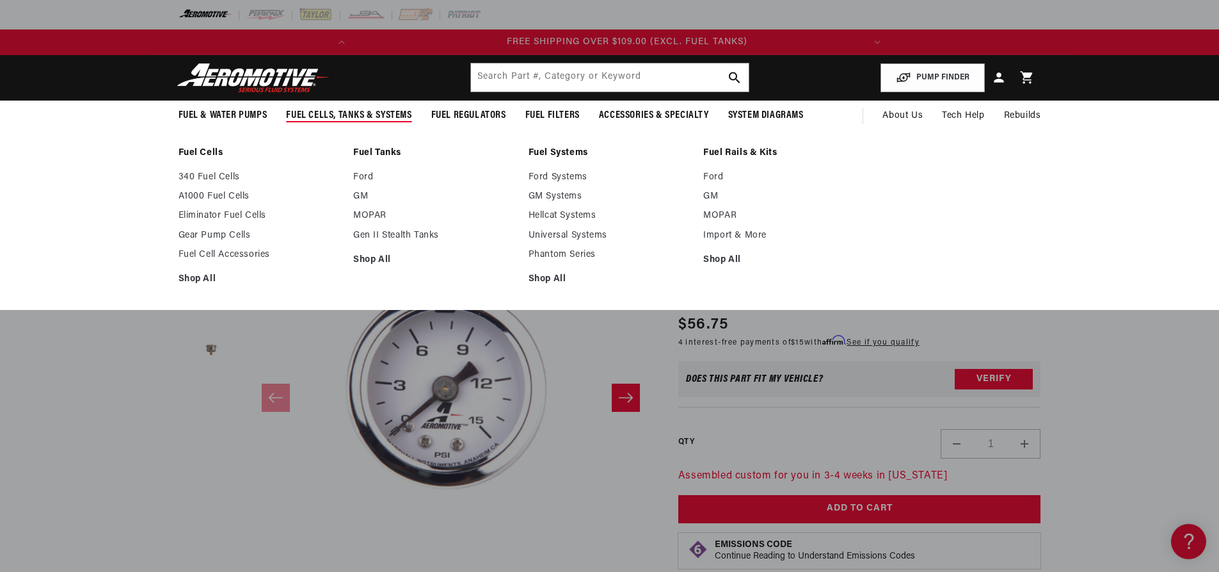
scroll to position [0, 506]
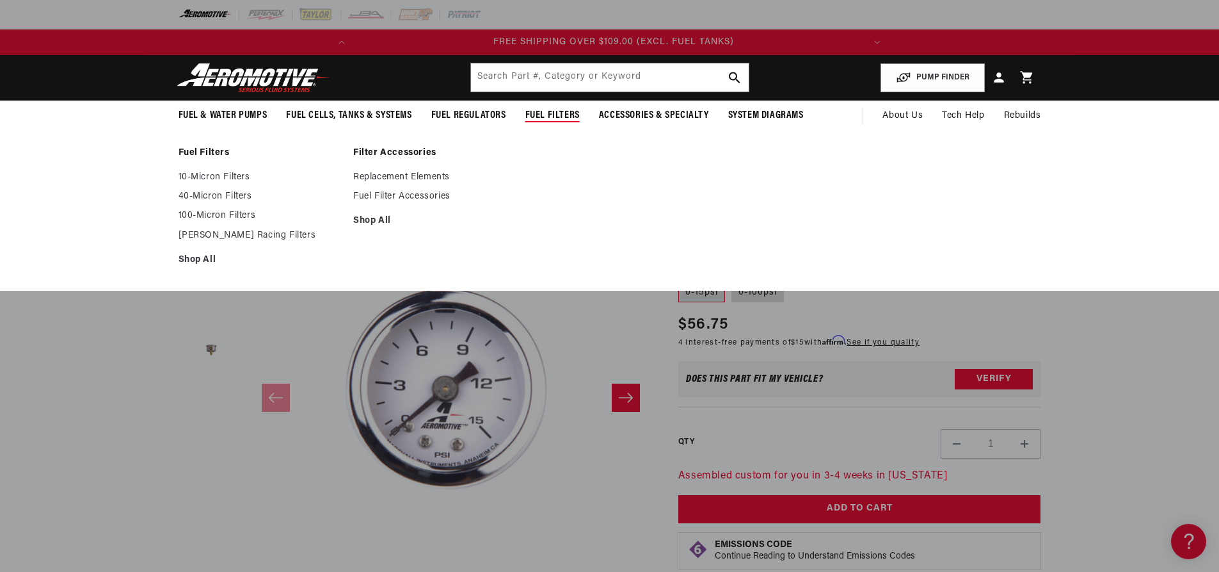
click at [572, 121] on span "Fuel Filters" at bounding box center [552, 115] width 54 height 13
click at [202, 154] on link "Fuel Filters" at bounding box center [260, 153] width 163 height 12
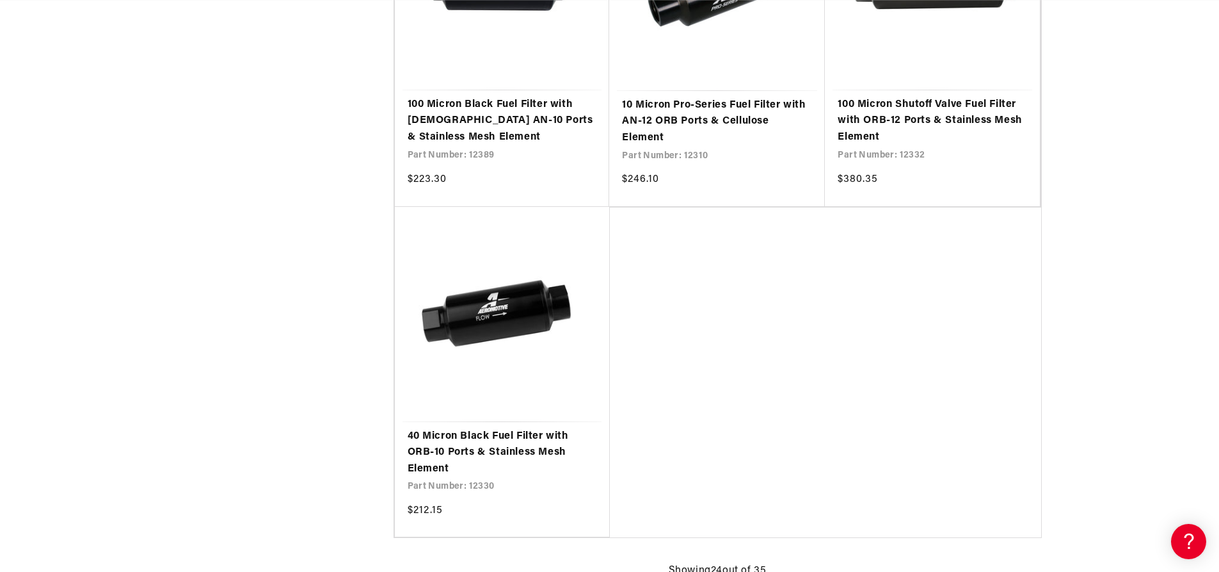
scroll to position [2816, 0]
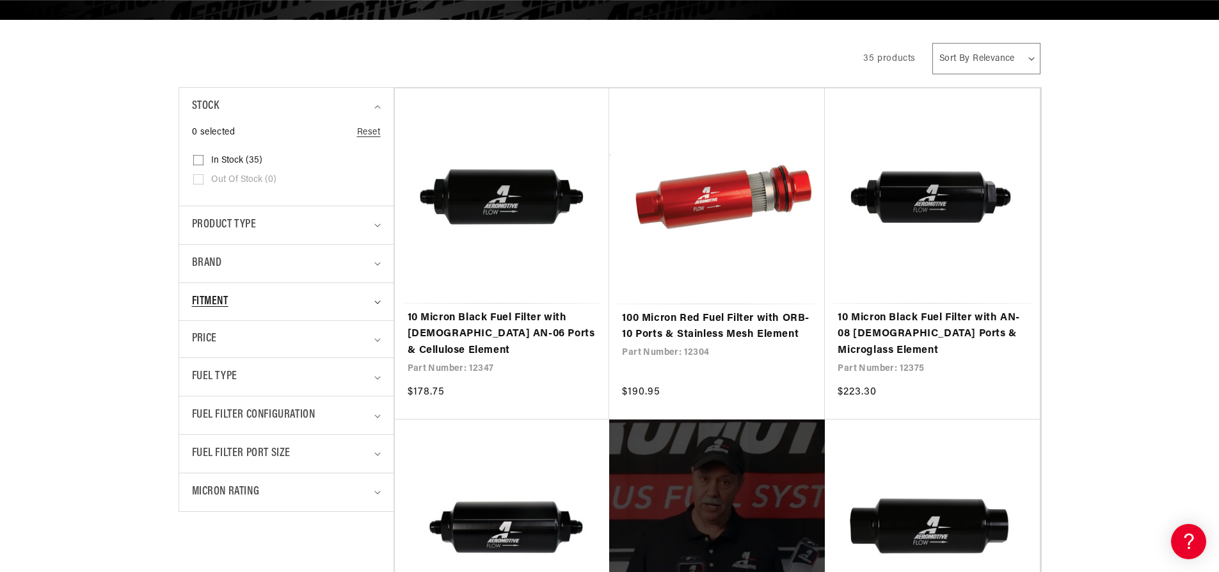
scroll to position [256, 0]
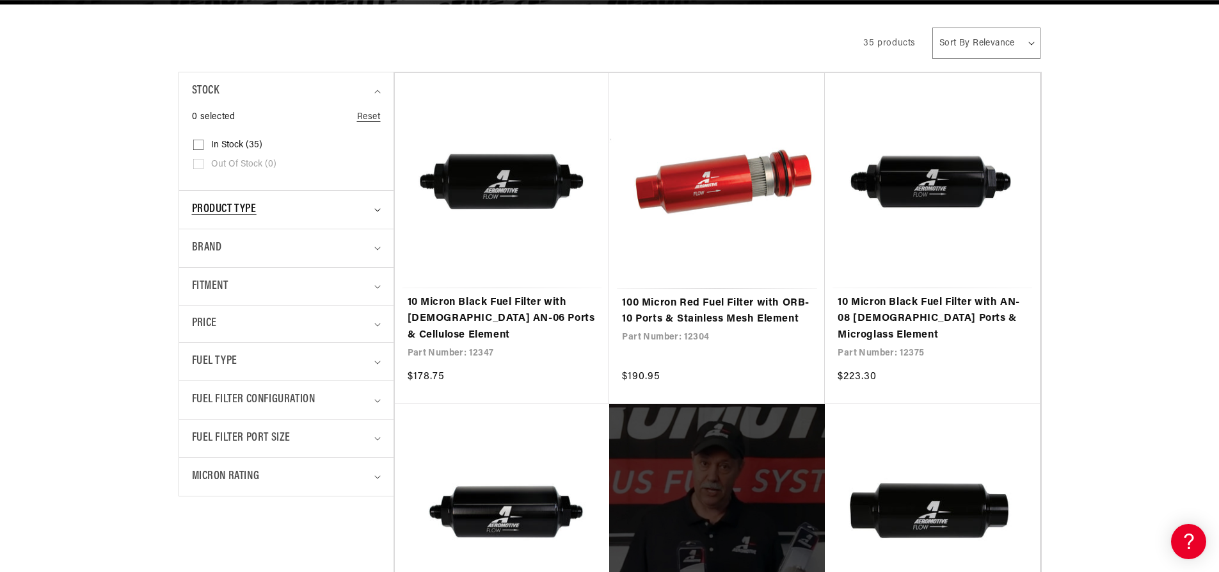
click at [252, 211] on span "Product type" at bounding box center [224, 209] width 65 height 19
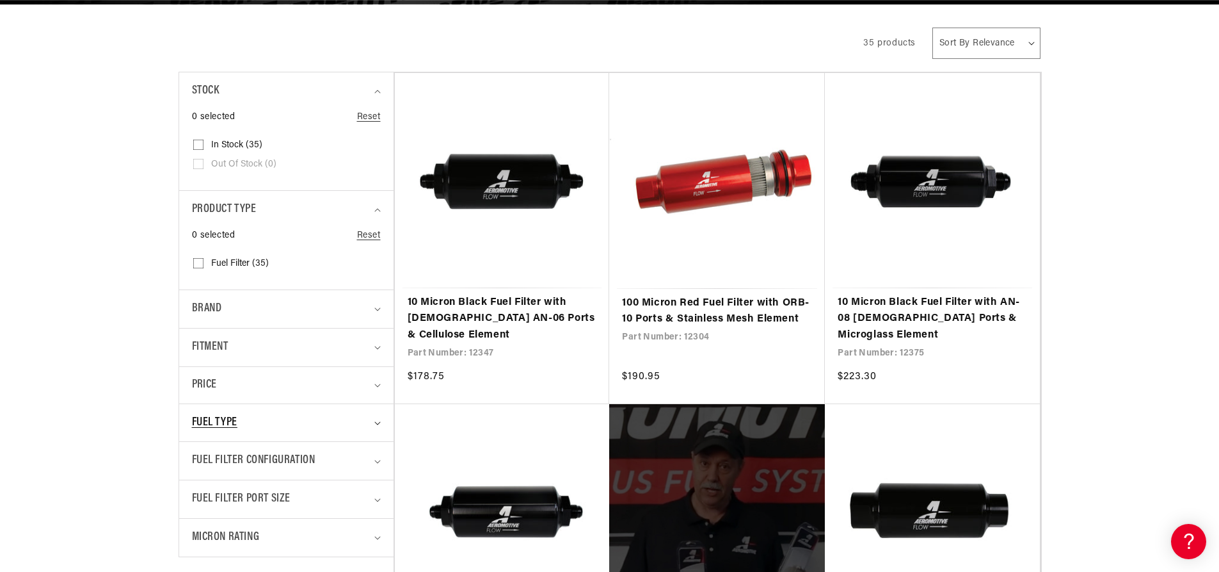
scroll to position [0, 0]
click at [342, 351] on div "Fitment" at bounding box center [281, 347] width 178 height 19
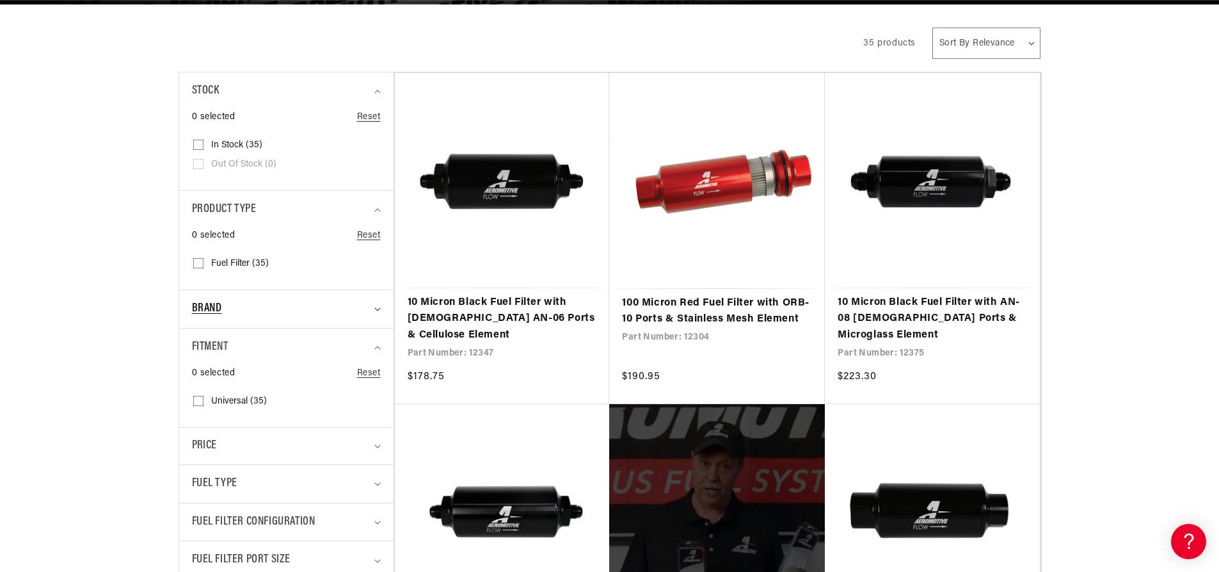
click at [352, 318] on summary "Brand" at bounding box center [286, 309] width 189 height 38
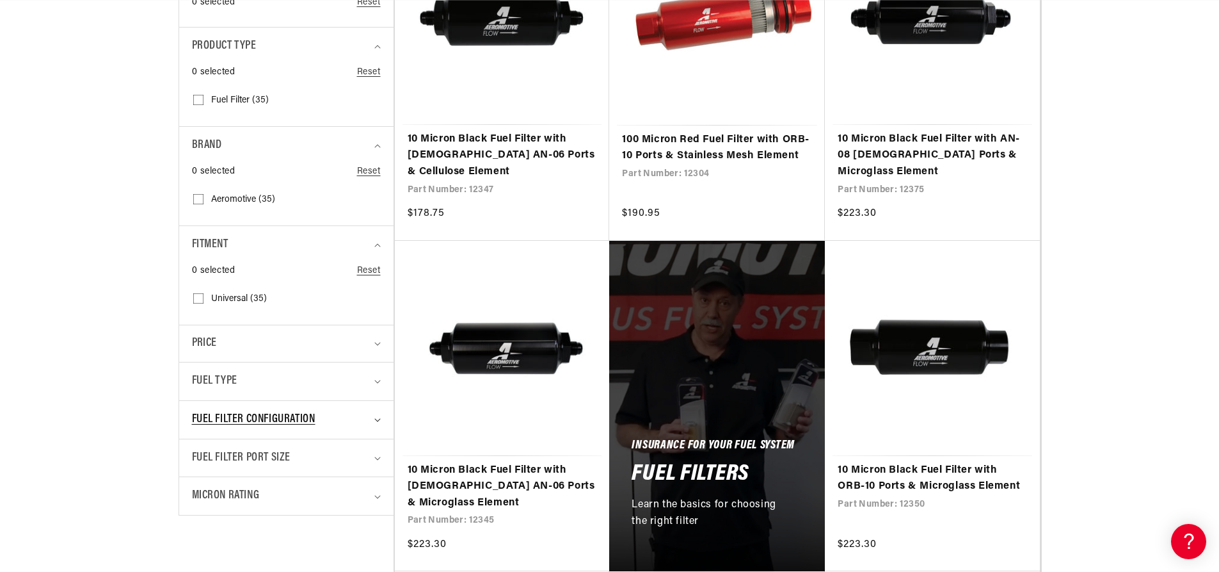
scroll to position [448, 0]
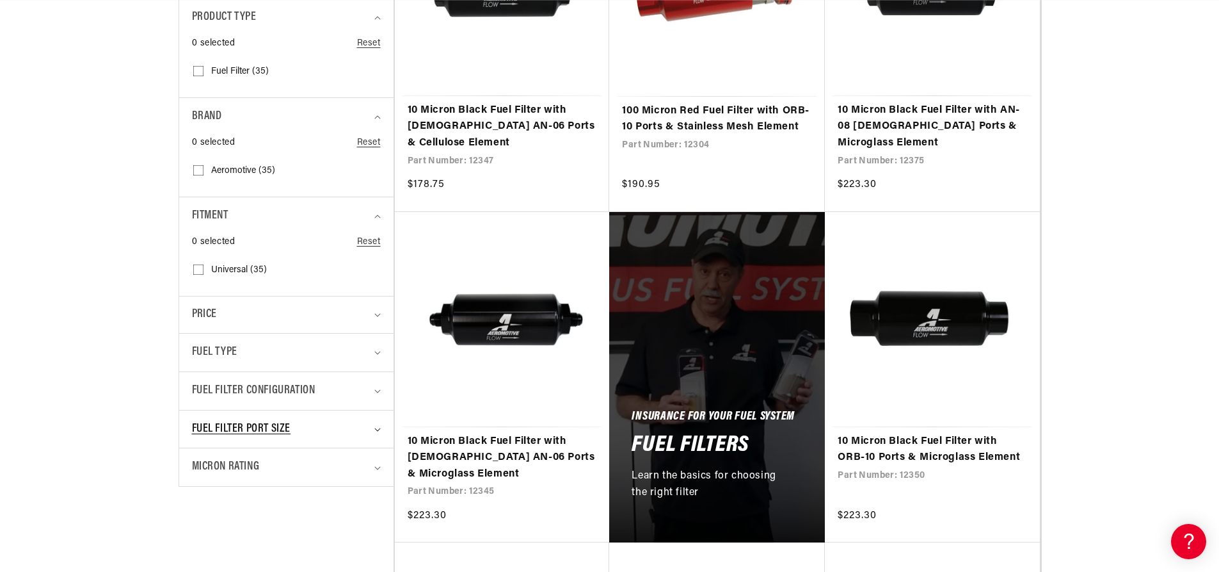
click at [344, 427] on div "Fuel Filter Port Size" at bounding box center [281, 429] width 178 height 19
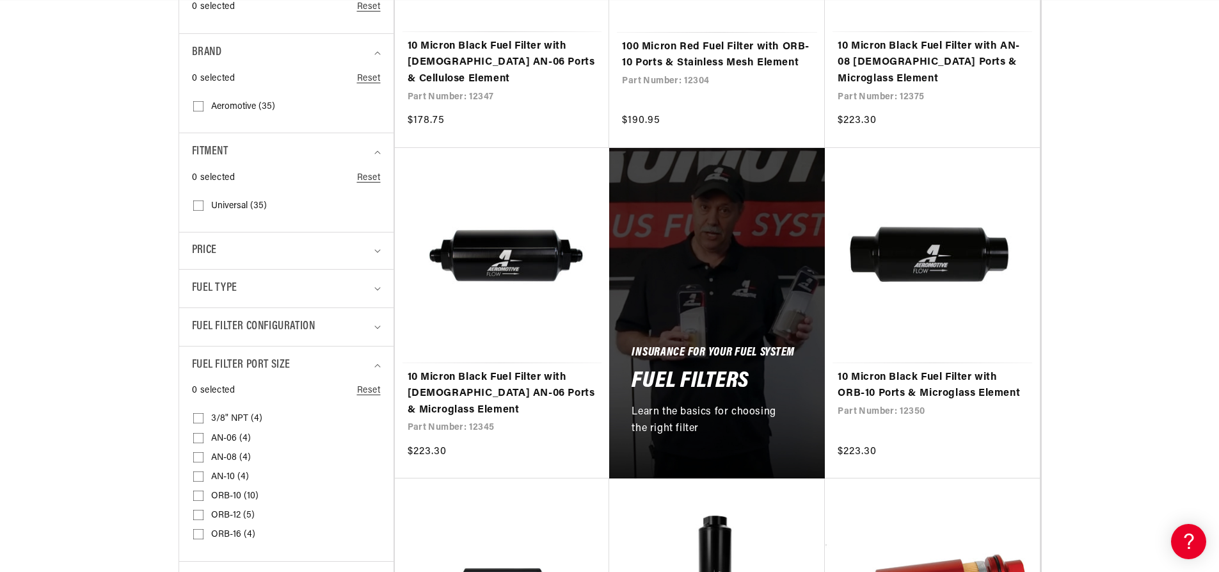
scroll to position [0, 506]
click at [235, 435] on span "AN-06 (4)" at bounding box center [231, 439] width 40 height 12
click at [204, 435] on input "AN-06 (4) AN-06 (4 products)" at bounding box center [198, 440] width 10 height 10
checkbox input "true"
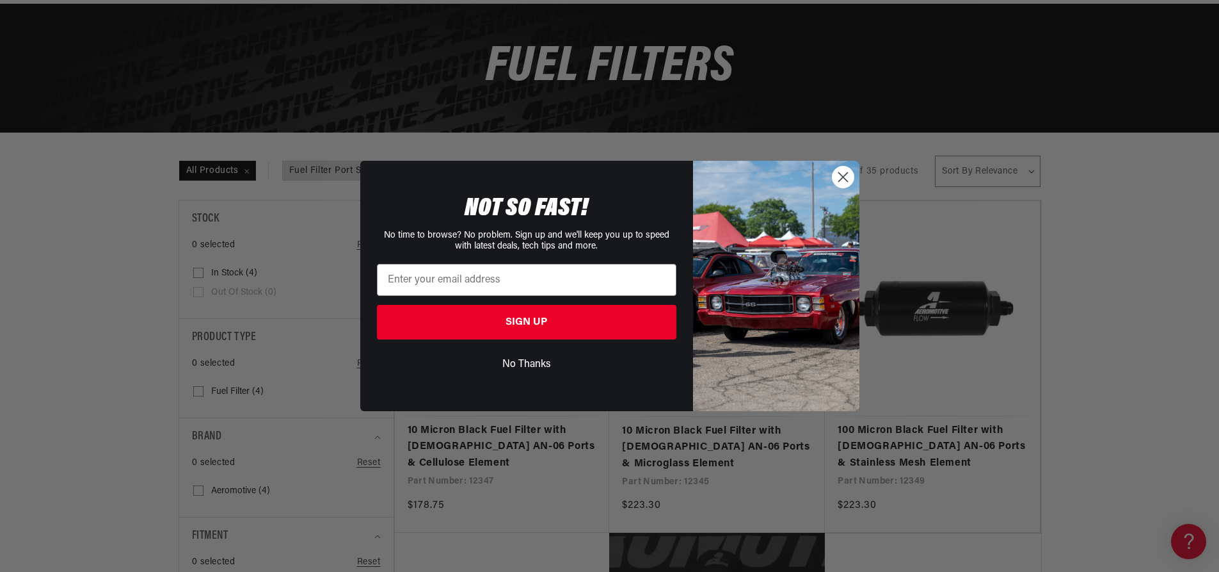
click at [847, 178] on circle "Close dialog" at bounding box center [842, 176] width 21 height 21
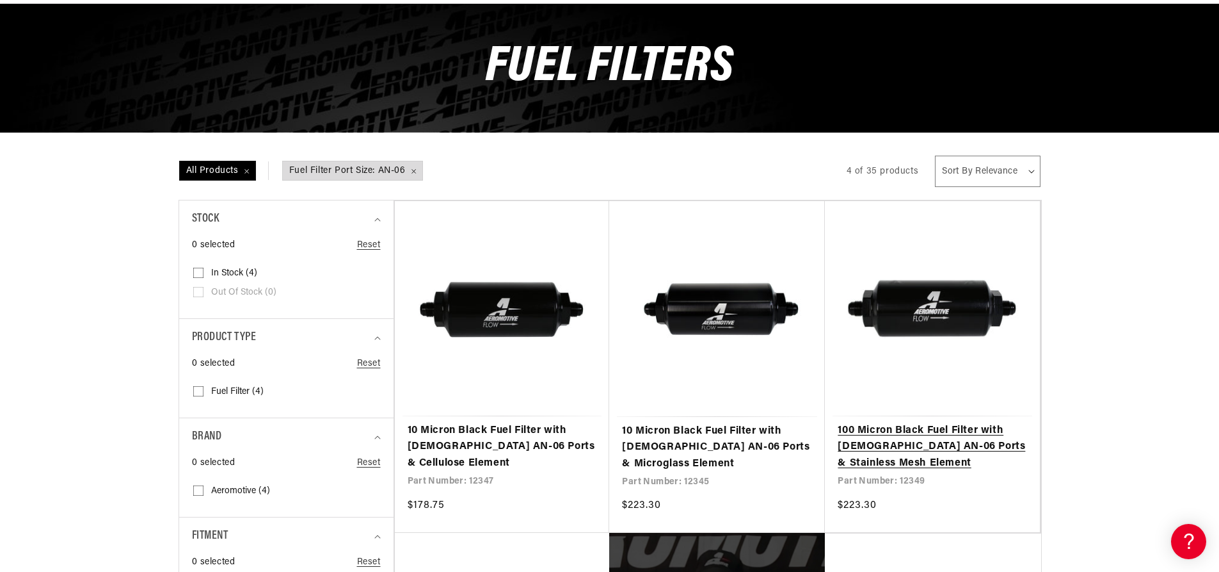
click at [945, 435] on link "100 Micron Black Fuel Filter with Male AN-06 Ports & Stainless Mesh Element" at bounding box center [932, 446] width 189 height 49
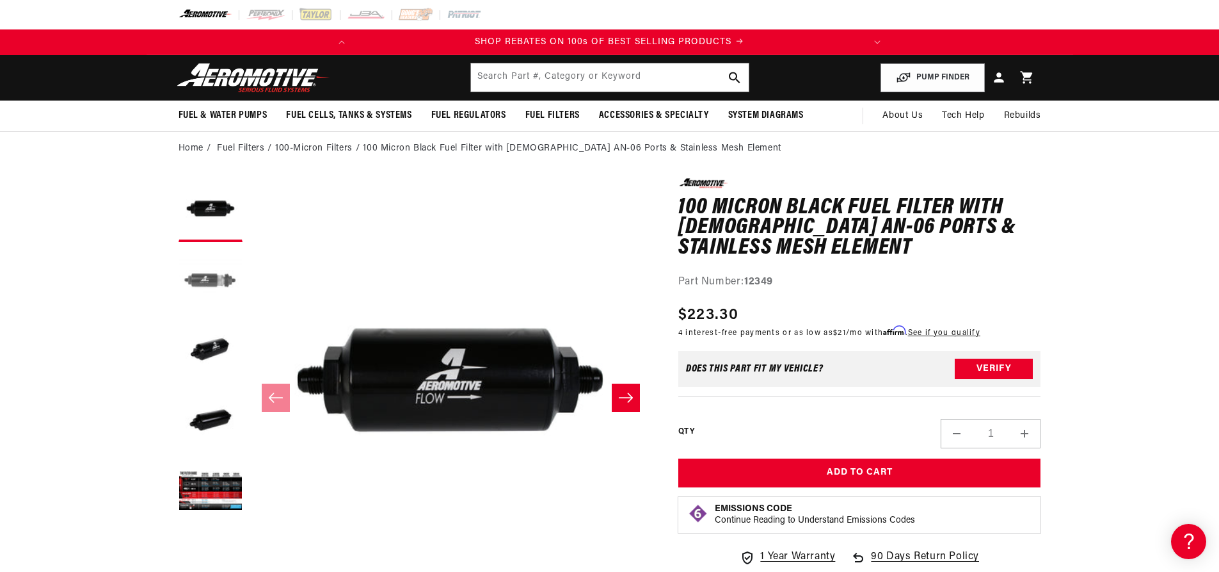
click at [191, 273] on button "Load image 2 in gallery view" at bounding box center [211, 280] width 64 height 64
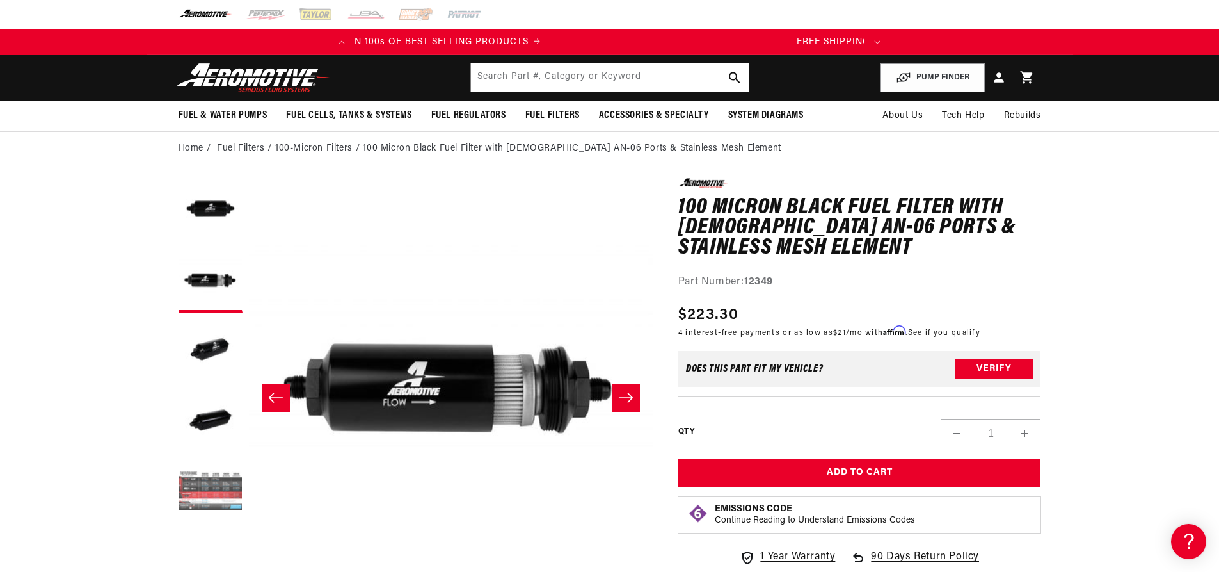
scroll to position [0, 497]
click at [207, 484] on button "Load image 5 in gallery view" at bounding box center [211, 492] width 64 height 64
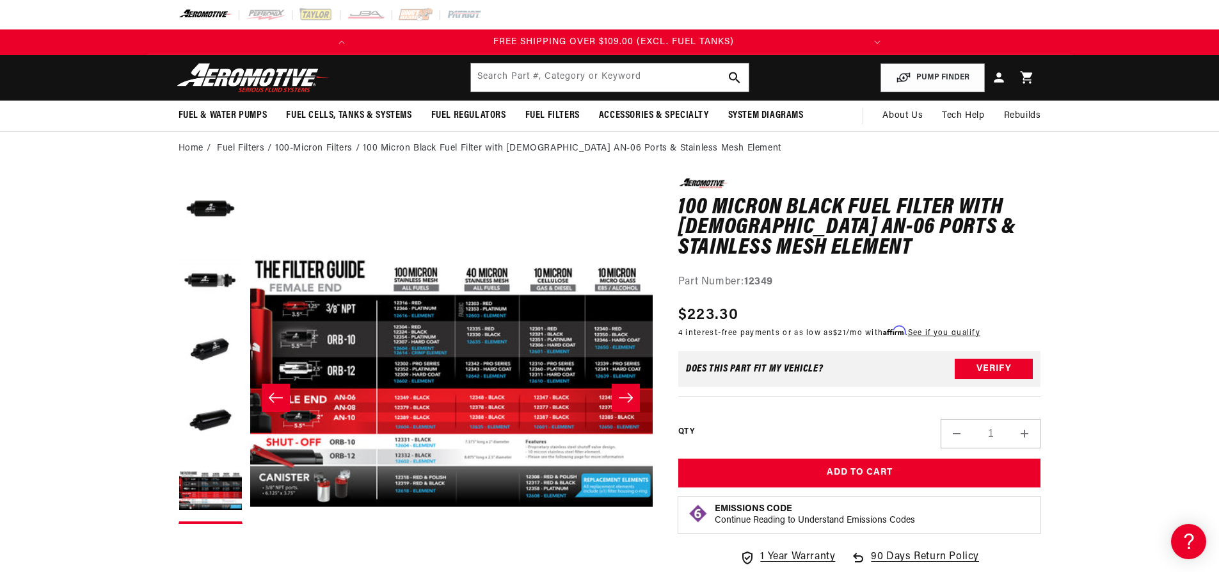
scroll to position [0, 1617]
click at [248, 571] on button "Open media 5 in modal" at bounding box center [248, 582] width 0 height 0
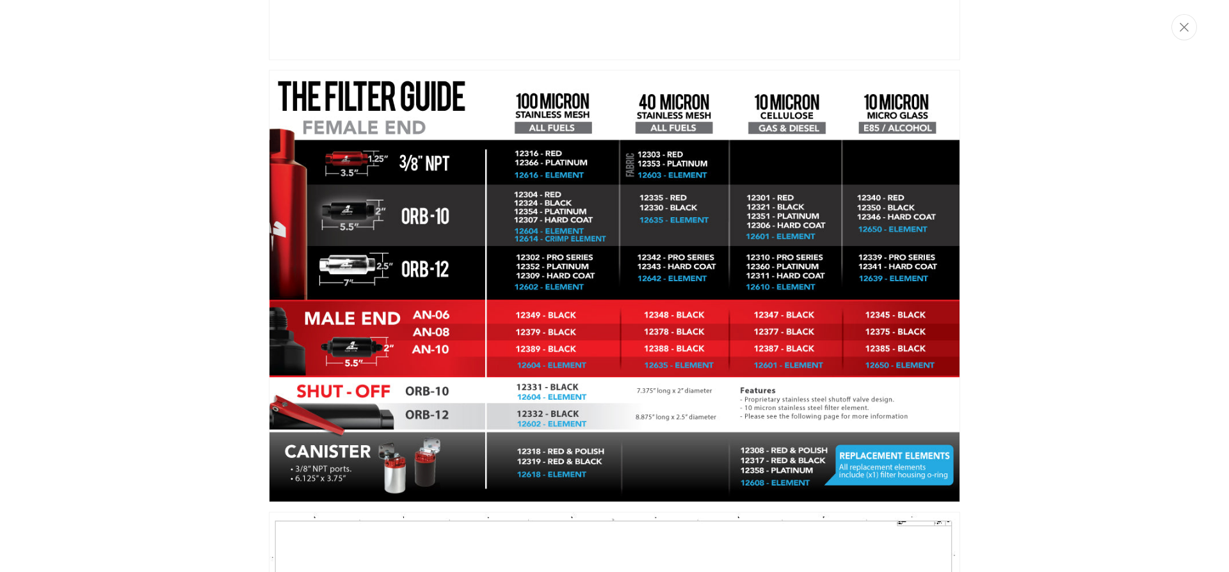
scroll to position [0, 0]
click at [1123, 239] on div "Media gallery" at bounding box center [614, 286] width 1229 height 572
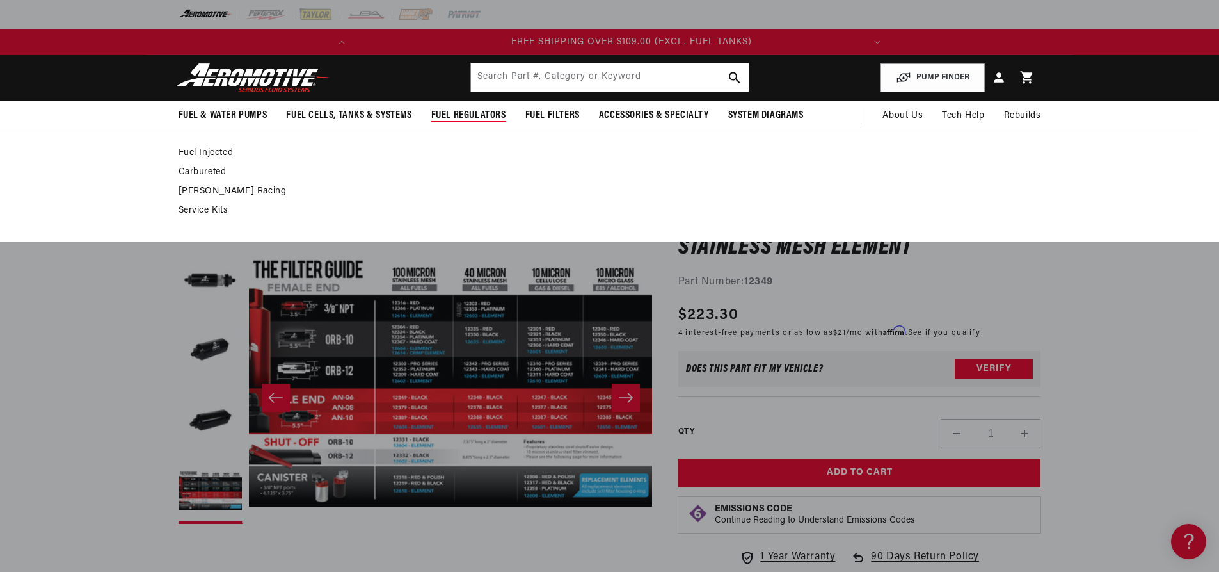
scroll to position [0, 506]
click at [214, 154] on link "Fuel Injected" at bounding box center [604, 153] width 850 height 12
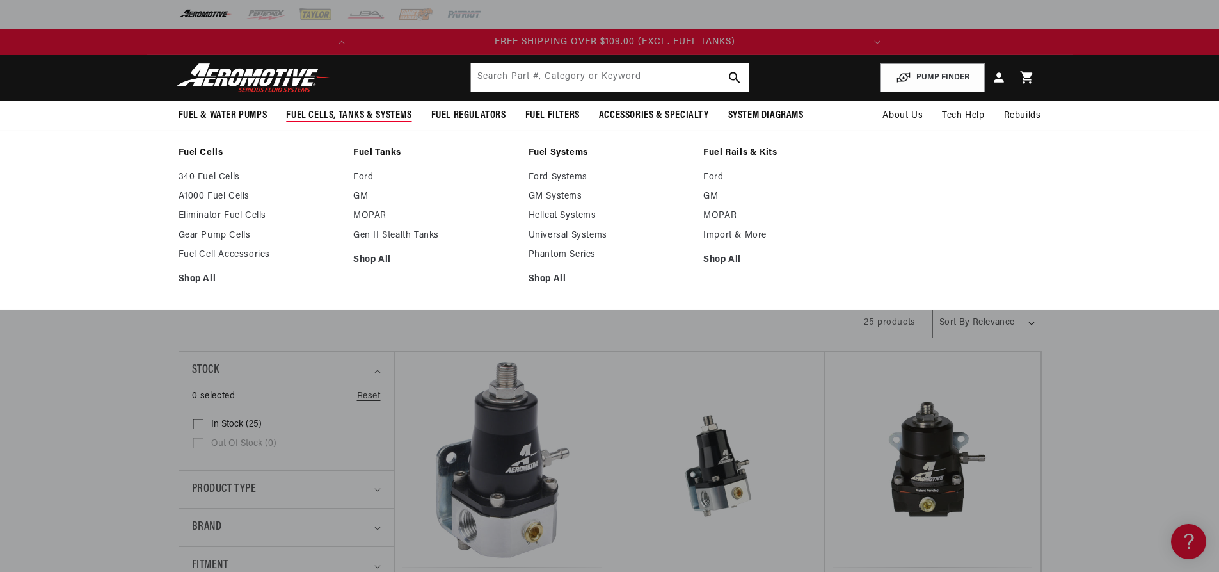
scroll to position [0, 506]
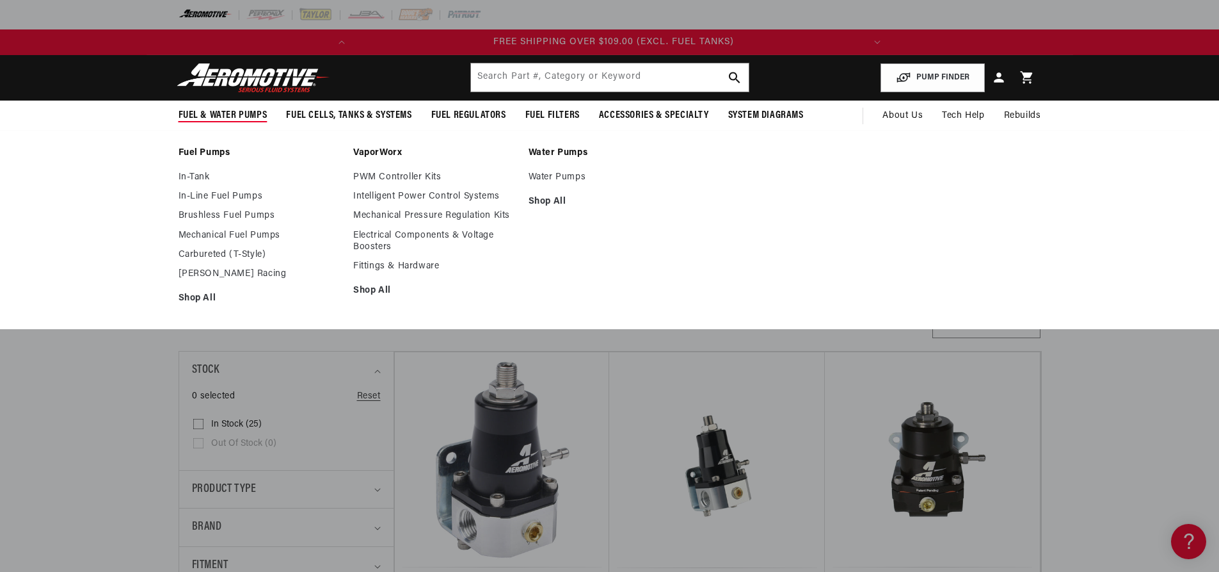
click at [207, 184] on ul "In-Tank In-Line Fuel Pumps Brushless Fuel Pumps Mechanical Fuel Pumps Carburete…" at bounding box center [260, 238] width 163 height 132
click at [204, 180] on link "In-Tank" at bounding box center [260, 178] width 163 height 12
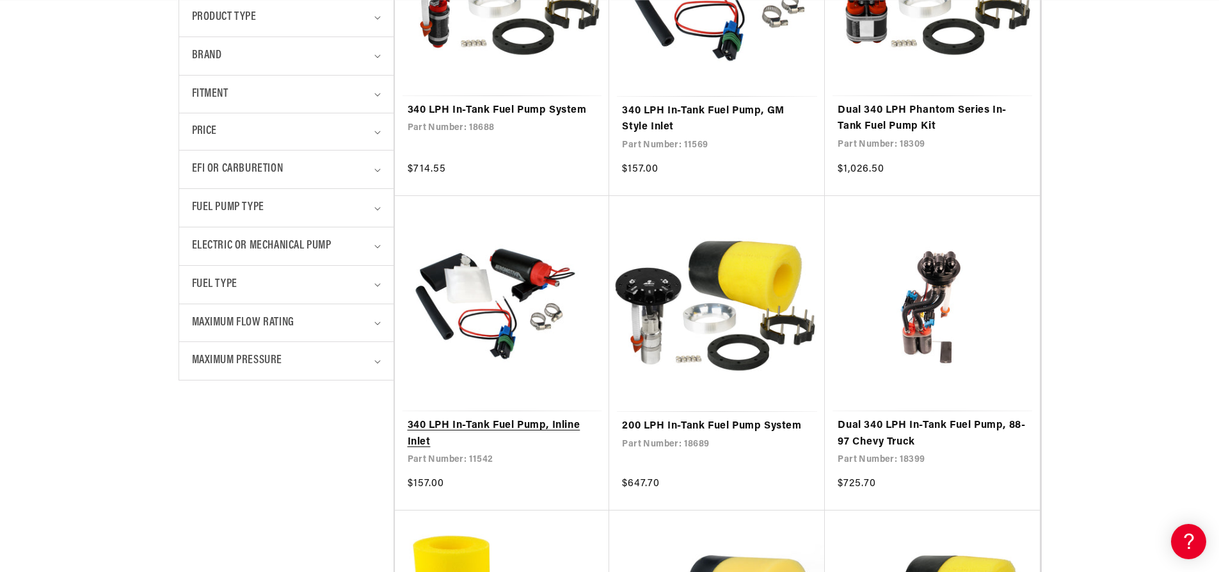
scroll to position [0, 506]
click at [510, 417] on link "340 LPH In-Tank Fuel Pump, Inline Inlet" at bounding box center [502, 433] width 189 height 33
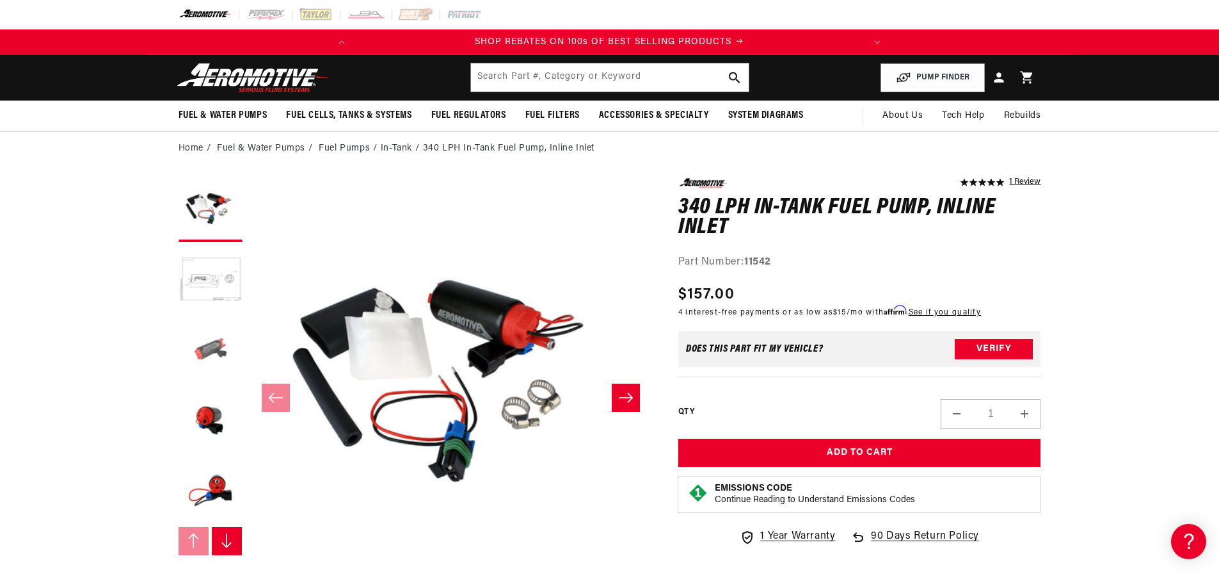
click at [195, 341] on button "Load image 3 in gallery view" at bounding box center [211, 351] width 64 height 64
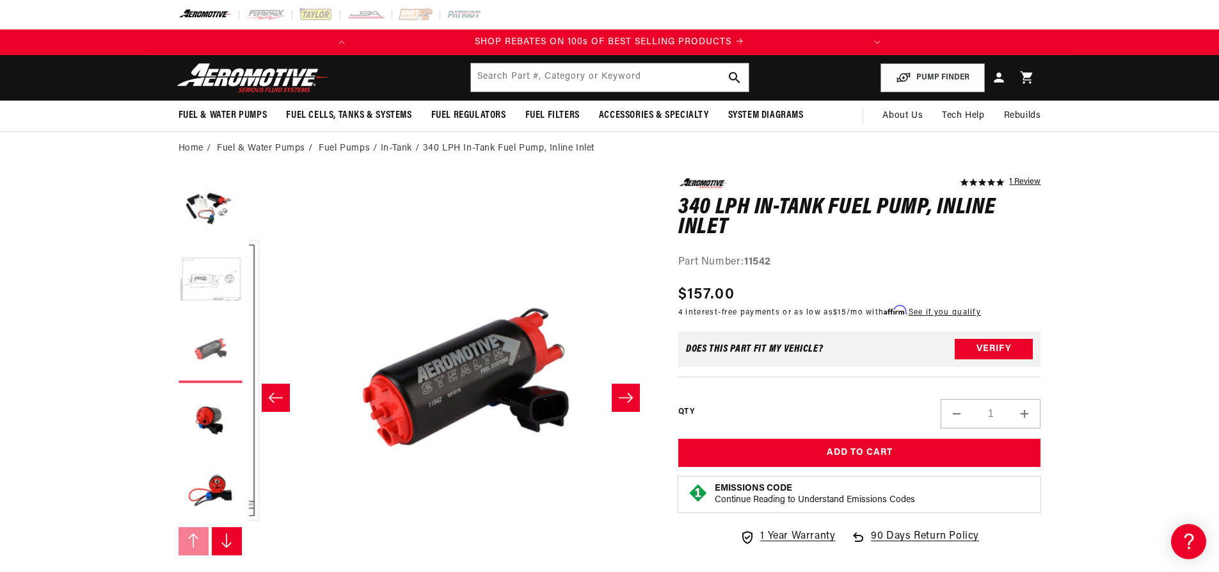
scroll to position [0, 808]
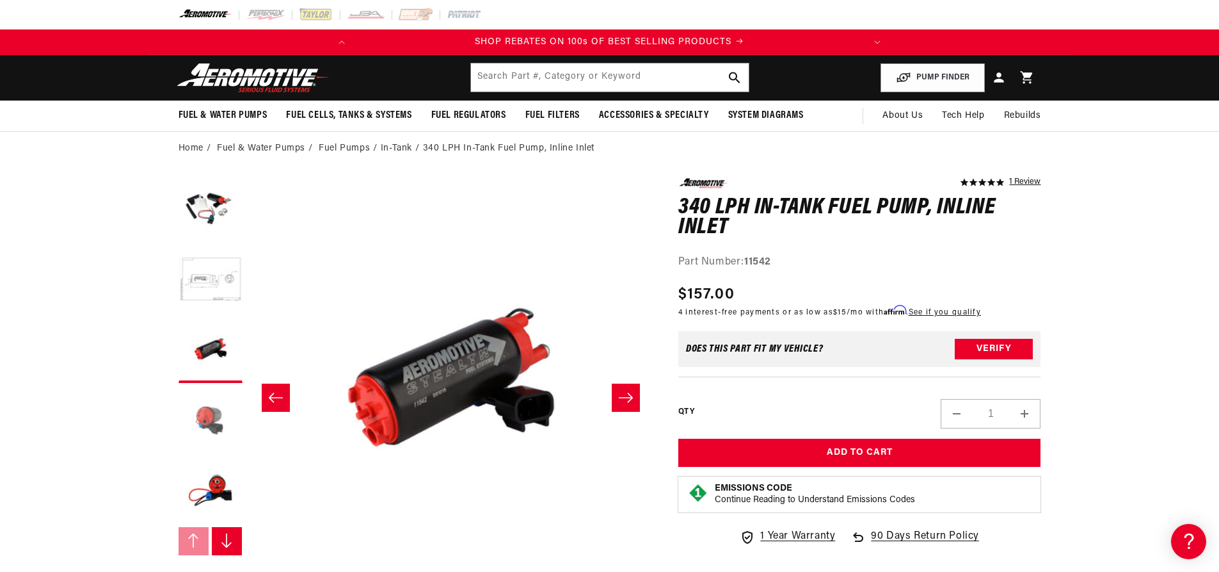
click at [196, 389] on button "Load image 4 in gallery view" at bounding box center [211, 421] width 64 height 64
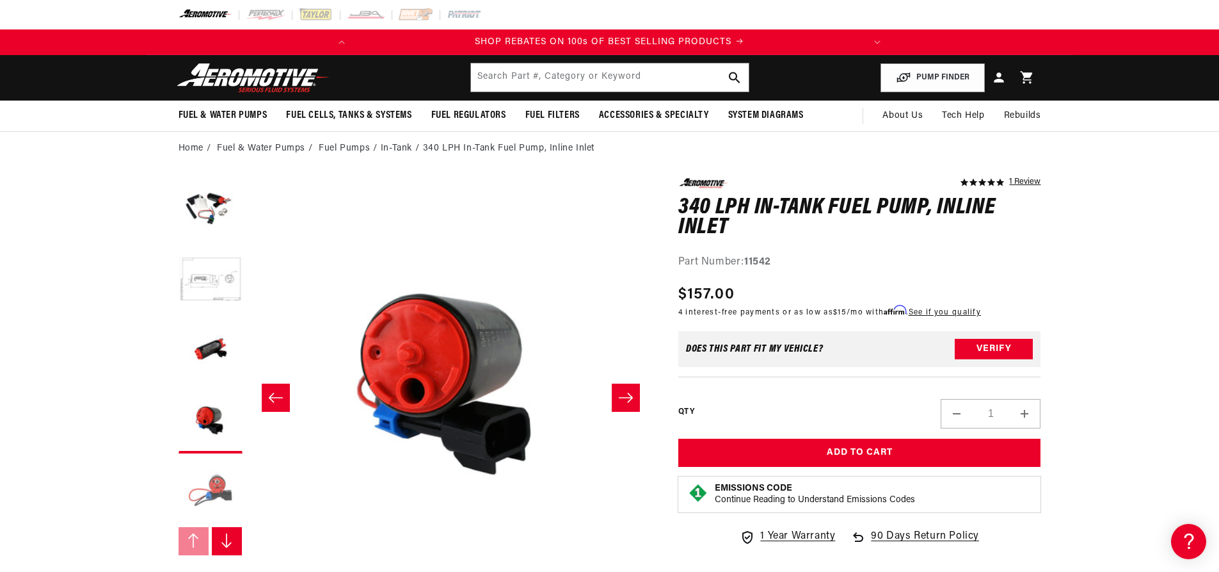
click at [227, 510] on button "Load image 5 in gallery view" at bounding box center [211, 492] width 64 height 64
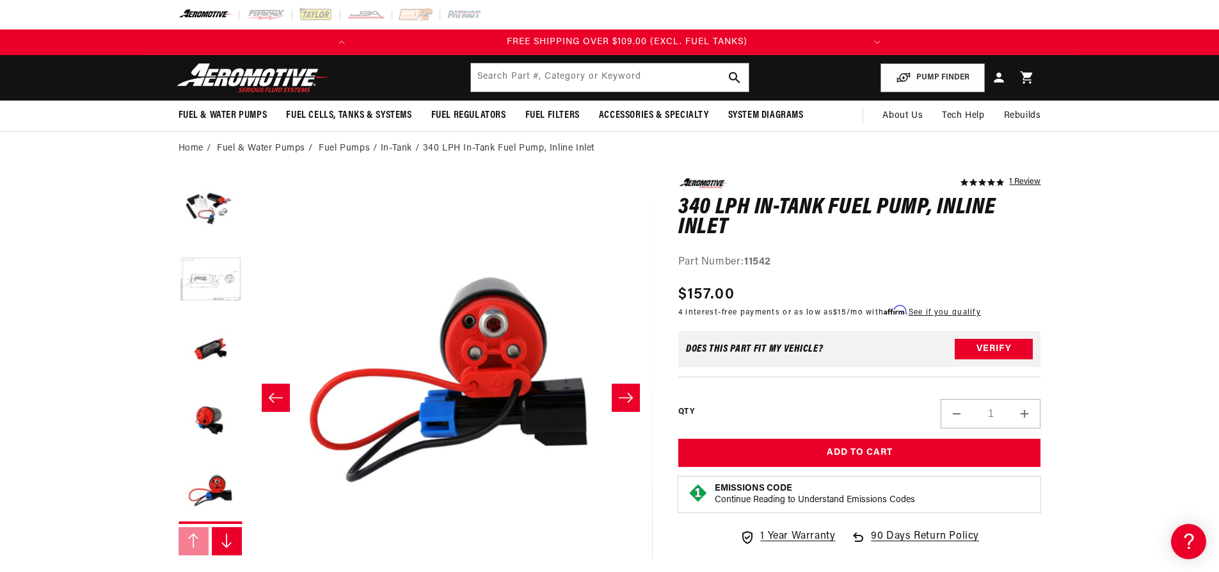
scroll to position [0, 506]
click at [221, 217] on button "Load image 1 in gallery view" at bounding box center [211, 210] width 64 height 64
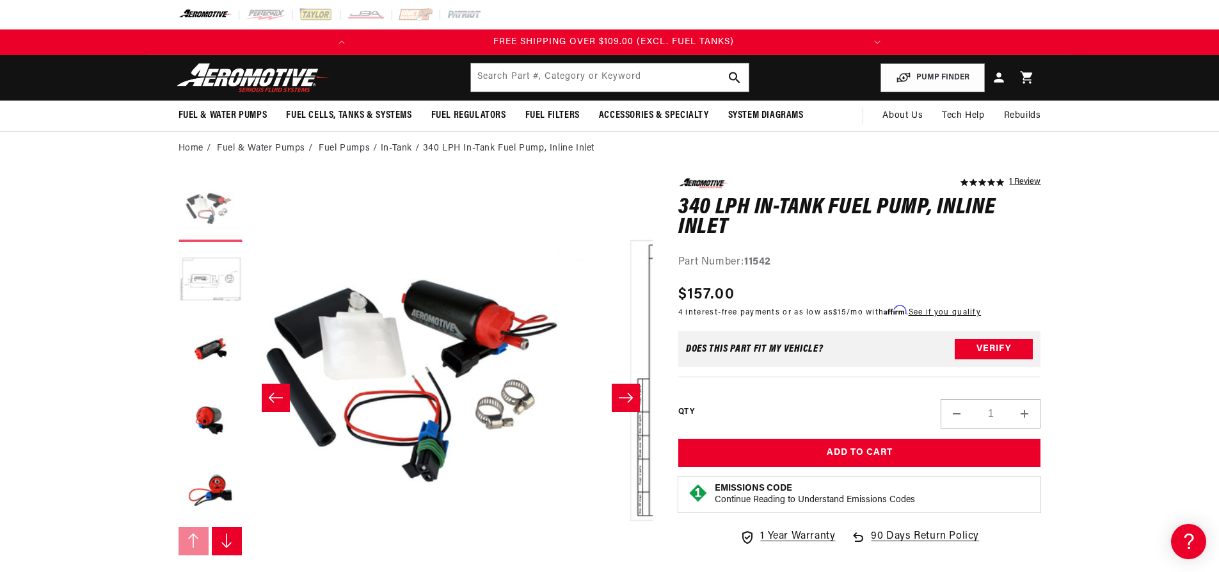
scroll to position [0, 0]
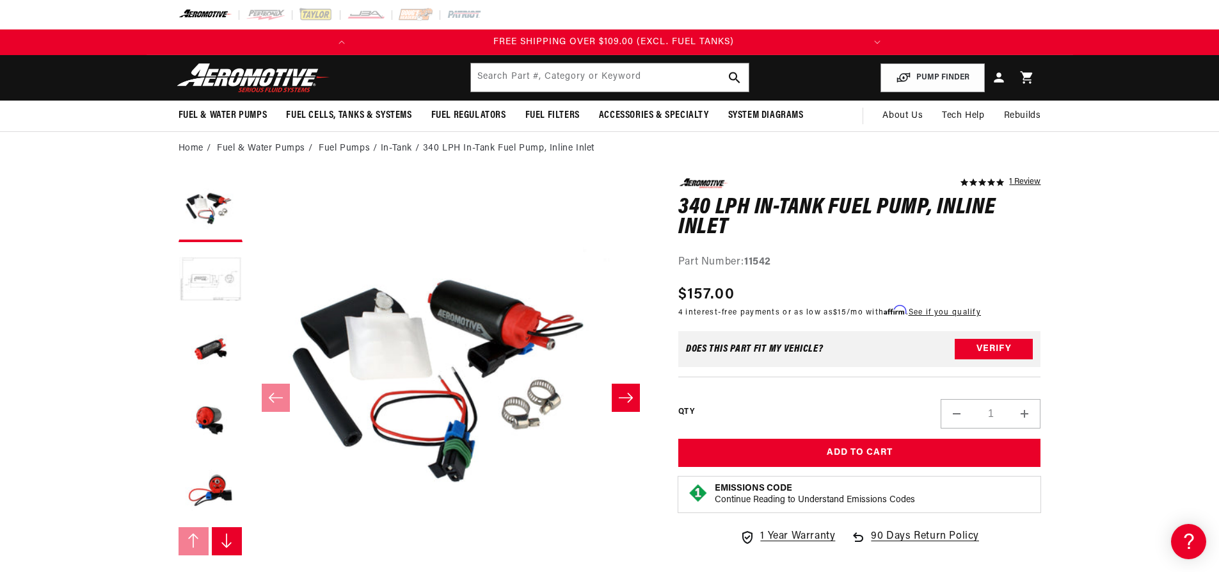
click at [211, 277] on button "Load image 2 in gallery view" at bounding box center [211, 280] width 64 height 64
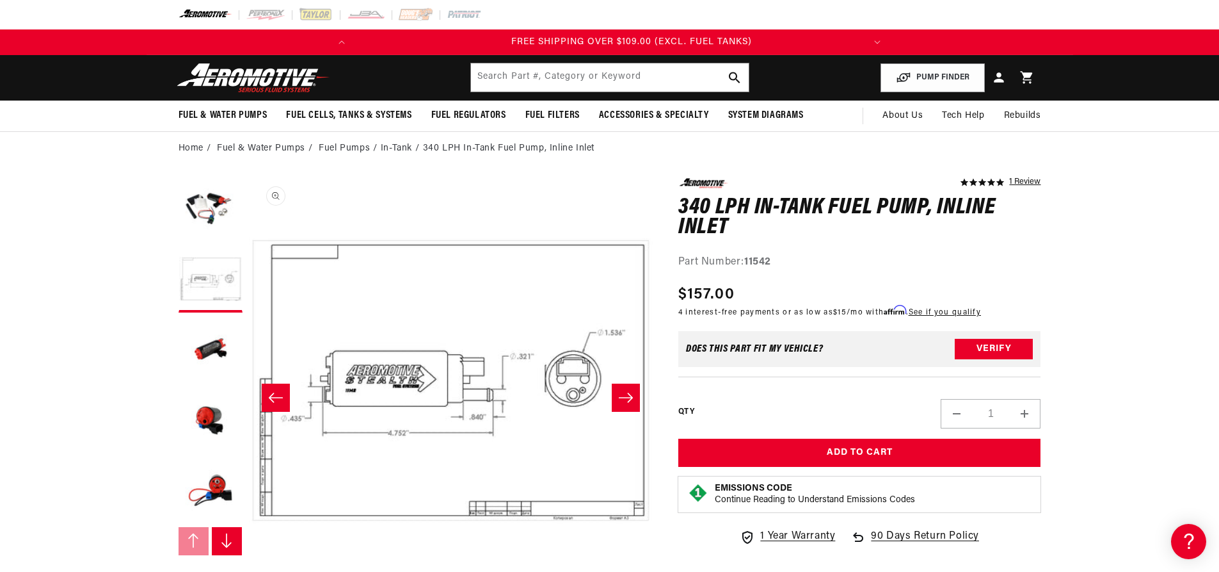
scroll to position [0, 506]
click at [205, 205] on button "Load image 1 in gallery view" at bounding box center [211, 210] width 64 height 64
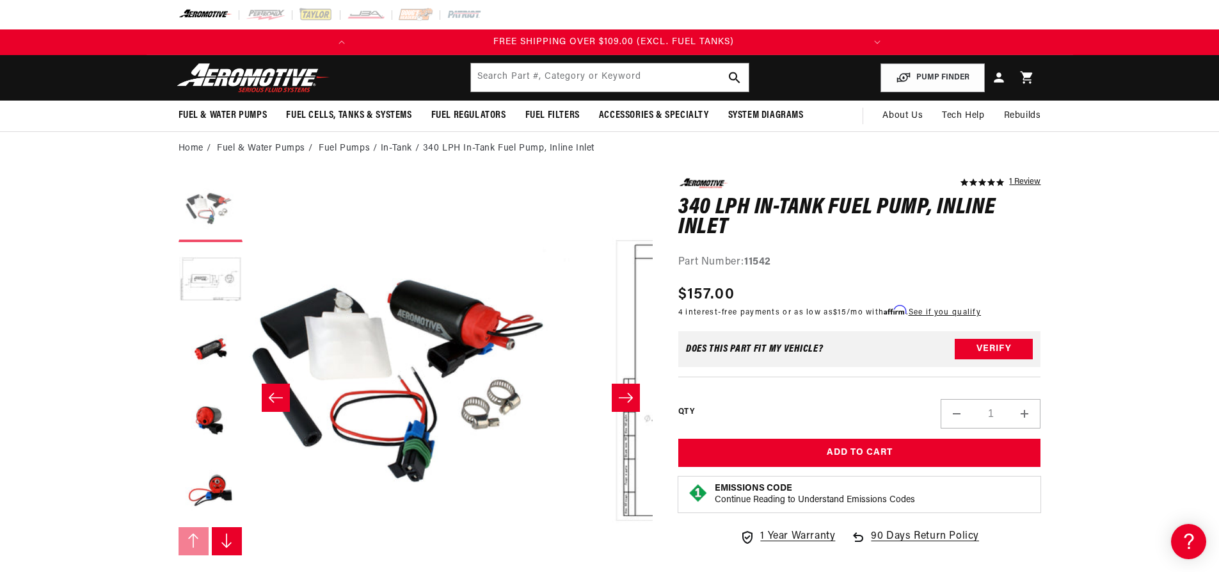
scroll to position [0, 0]
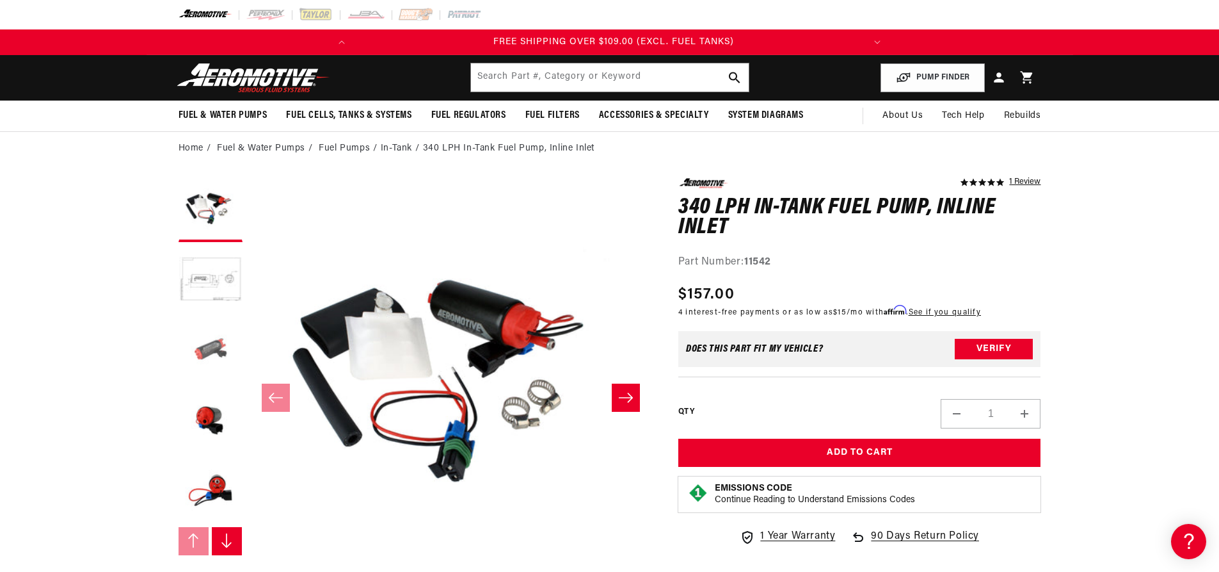
click at [209, 381] on button "Load image 3 in gallery view" at bounding box center [211, 351] width 64 height 64
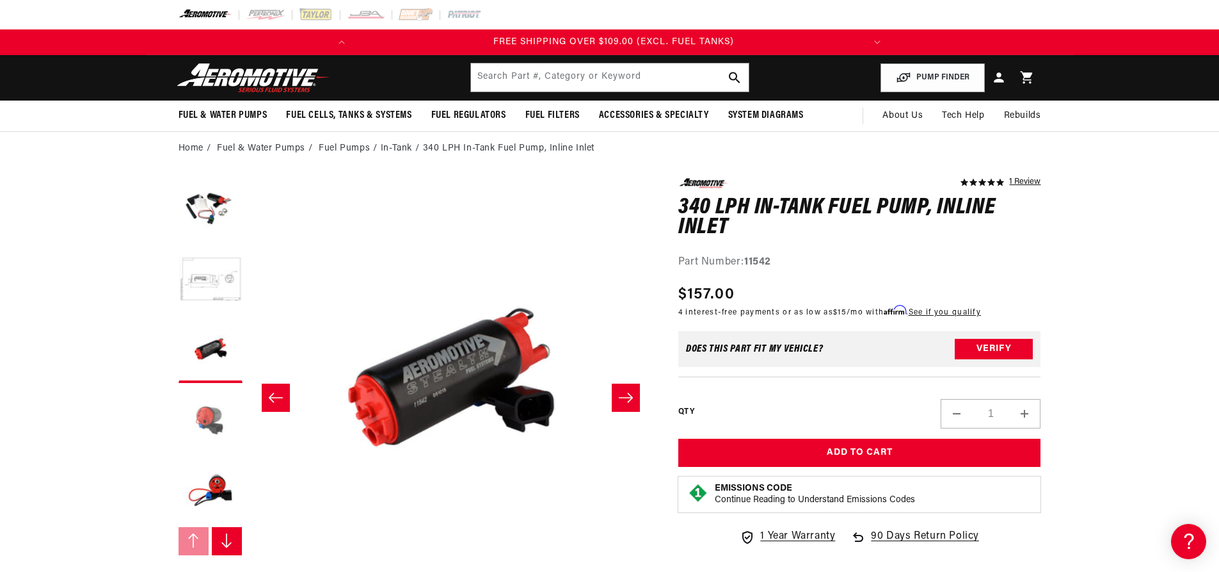
click at [206, 432] on button "Load image 4 in gallery view" at bounding box center [211, 421] width 64 height 64
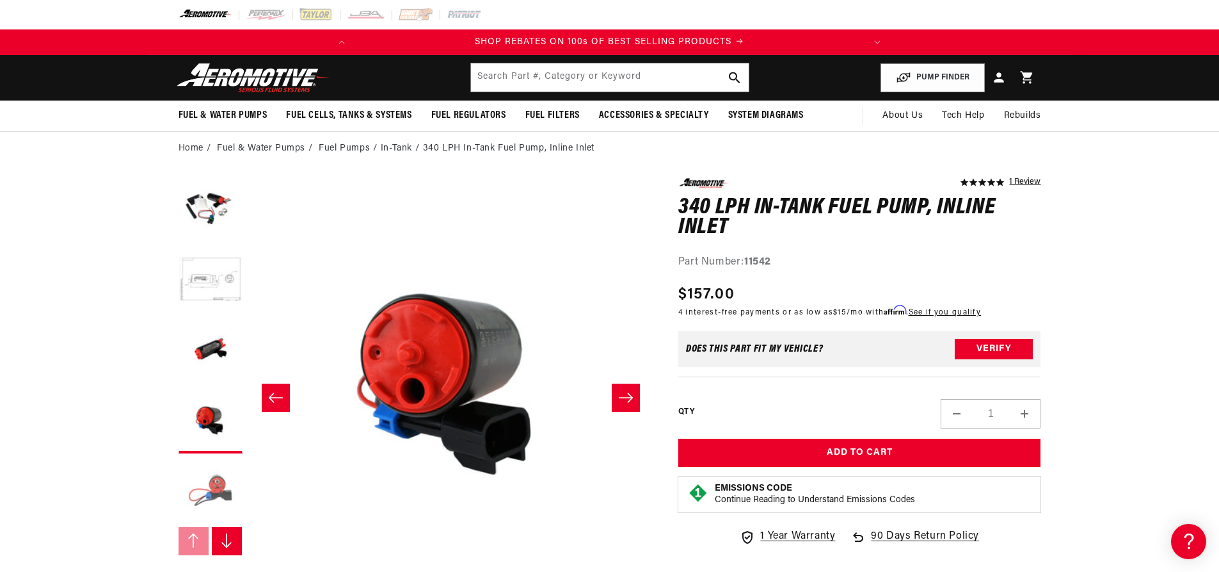
click at [197, 486] on button "Load image 5 in gallery view" at bounding box center [211, 492] width 64 height 64
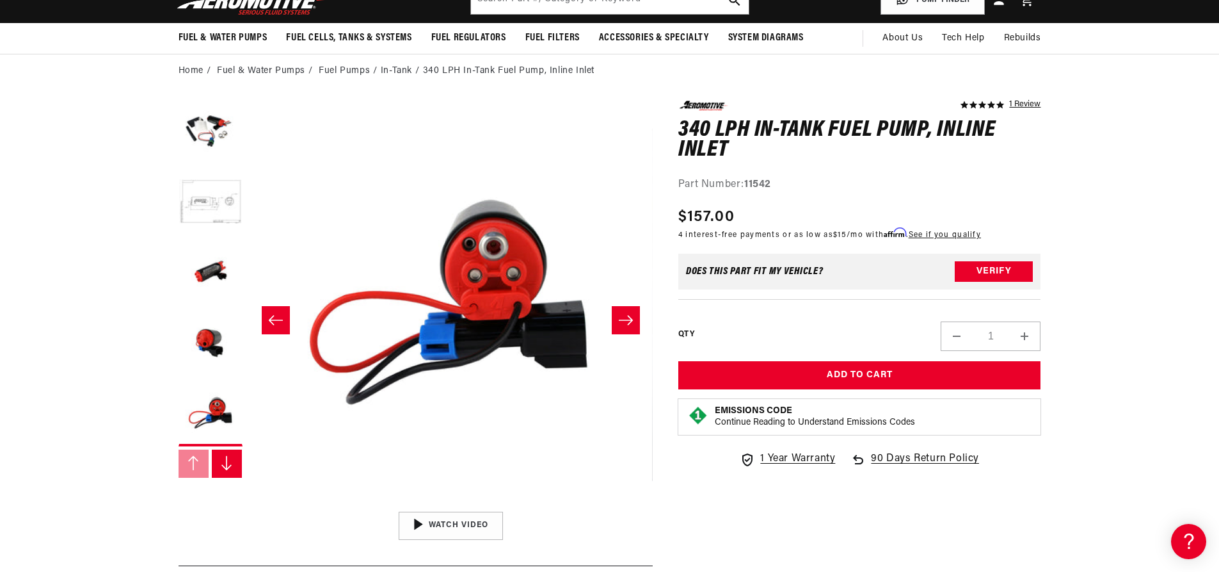
scroll to position [192, 0]
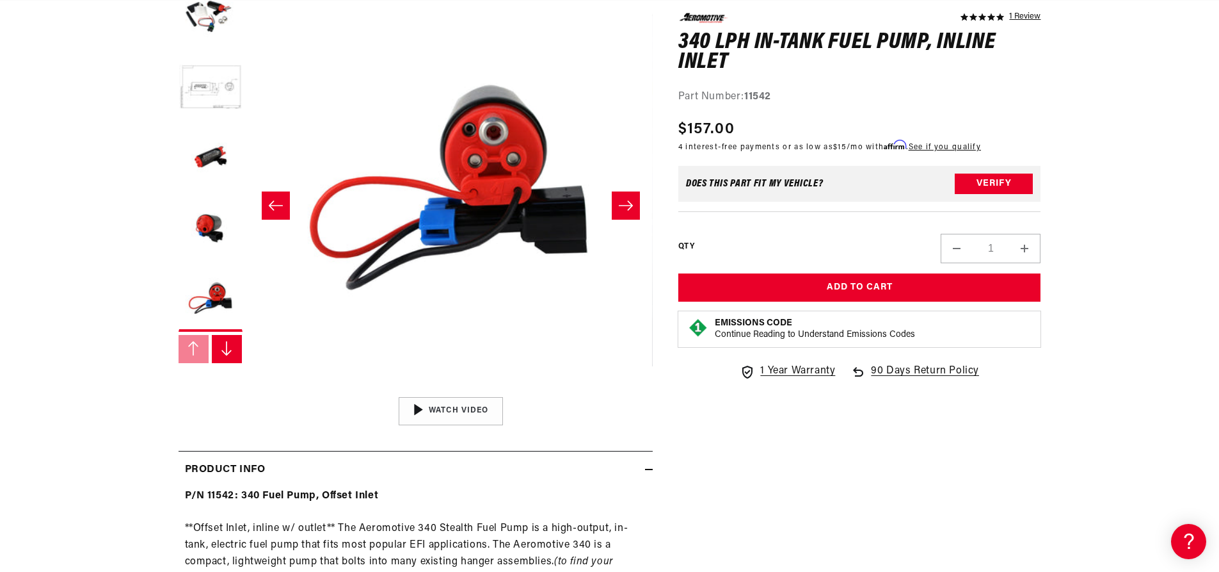
click at [218, 346] on button "Slide right" at bounding box center [227, 349] width 31 height 28
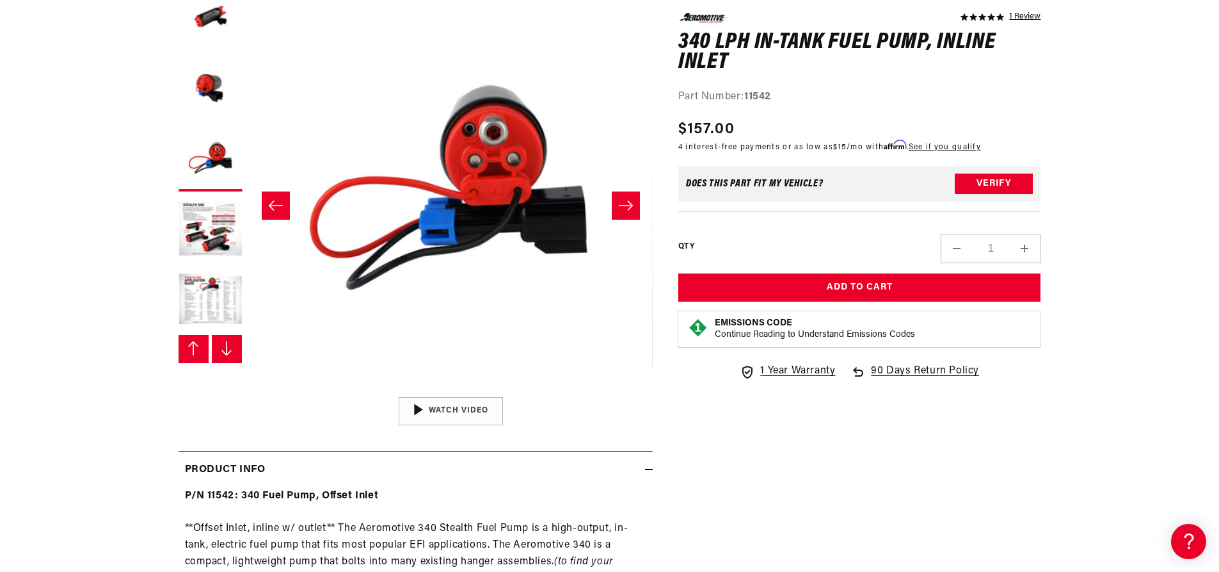
scroll to position [141, 0]
click at [209, 221] on button "Load image 6 in gallery view" at bounding box center [211, 229] width 64 height 64
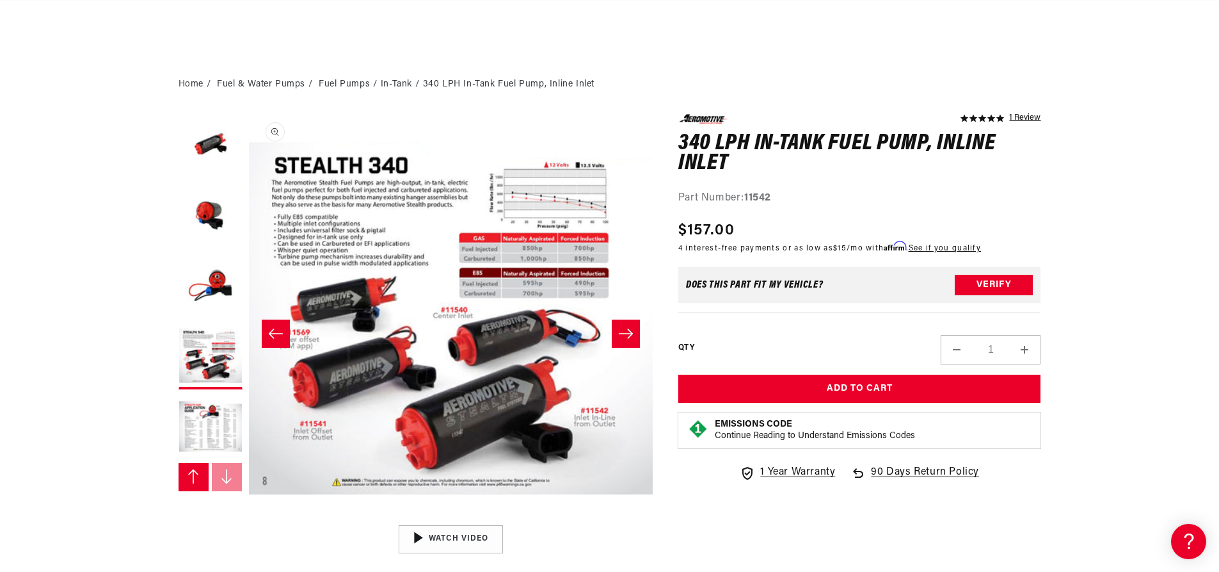
scroll to position [0, 506]
click at [210, 211] on button "Load image 4 in gallery view" at bounding box center [211, 216] width 64 height 64
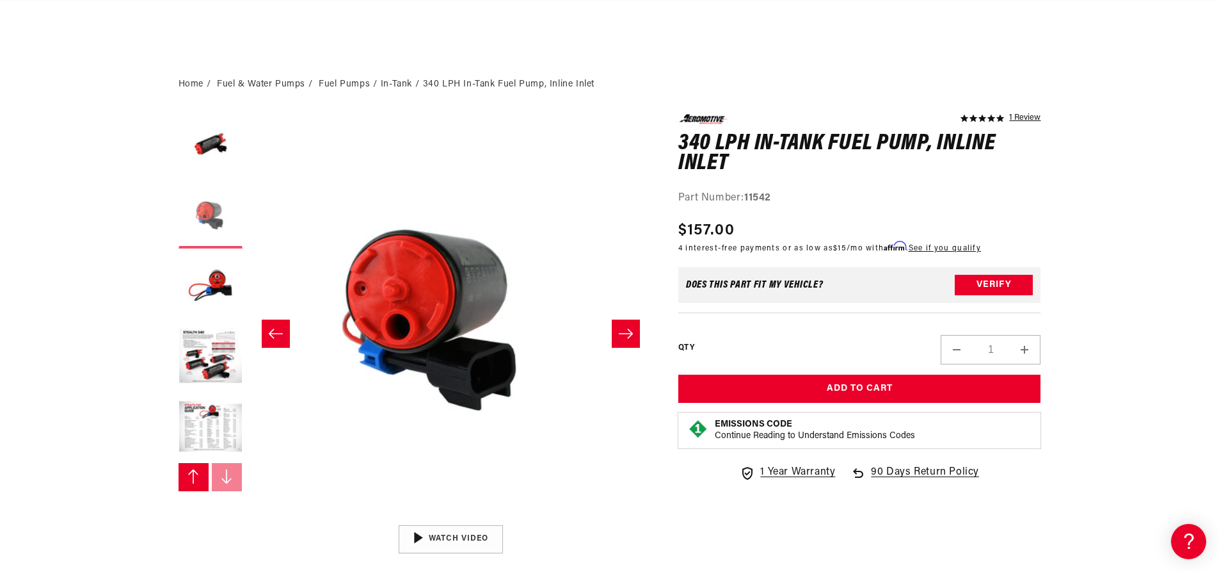
scroll to position [0, 1212]
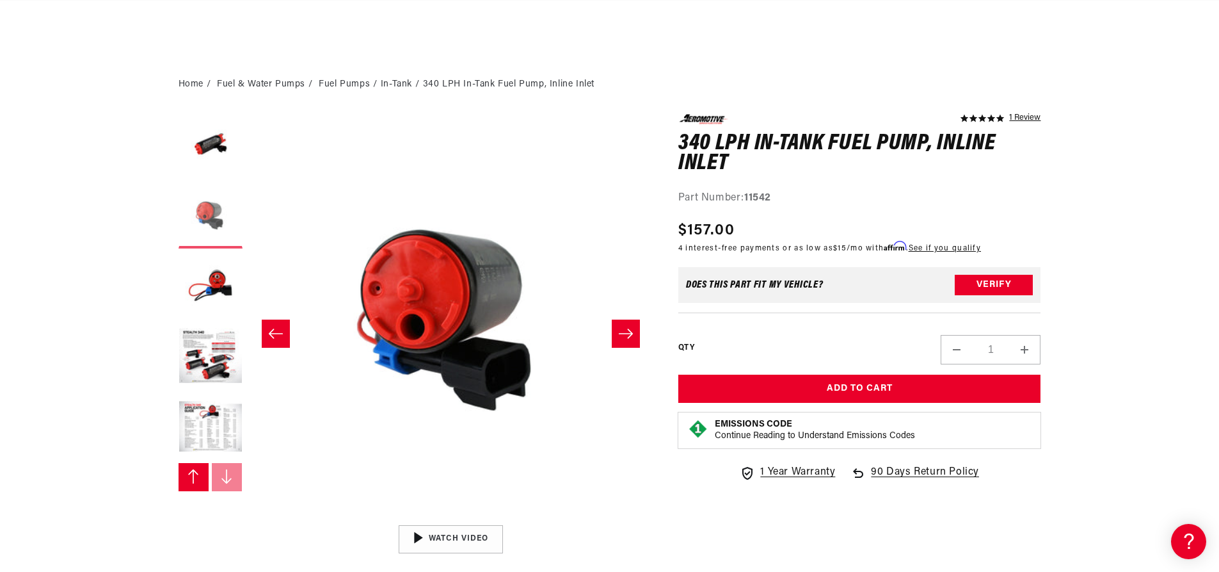
click at [209, 185] on button "Load image 4 in gallery view" at bounding box center [211, 216] width 64 height 64
click at [210, 168] on button "Load image 3 in gallery view" at bounding box center [211, 146] width 64 height 64
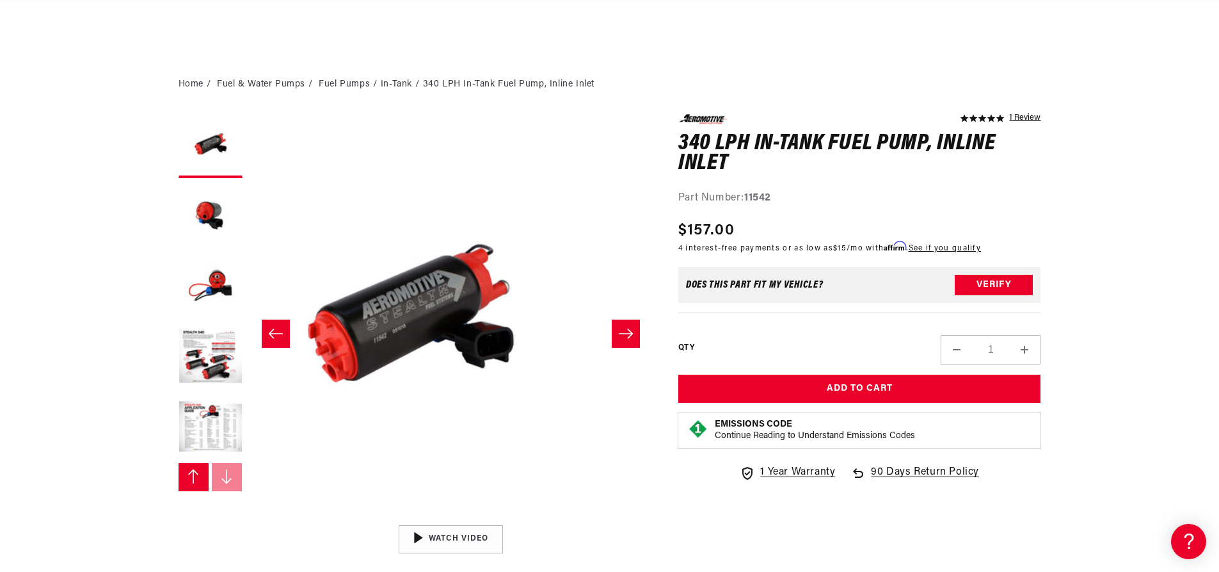
scroll to position [0, 808]
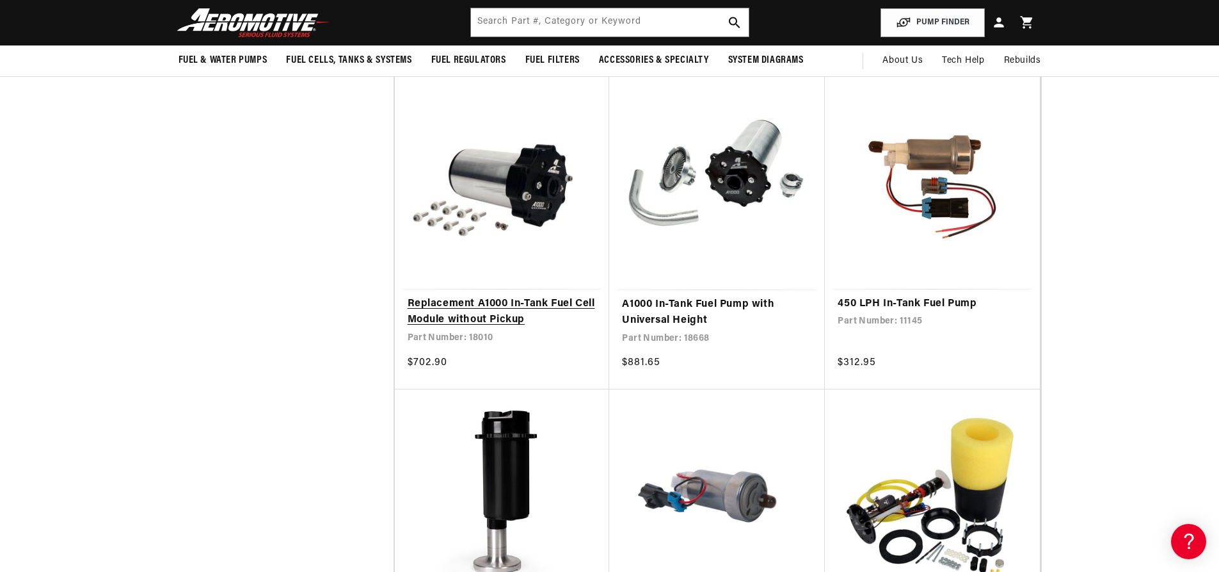
scroll to position [2048, 0]
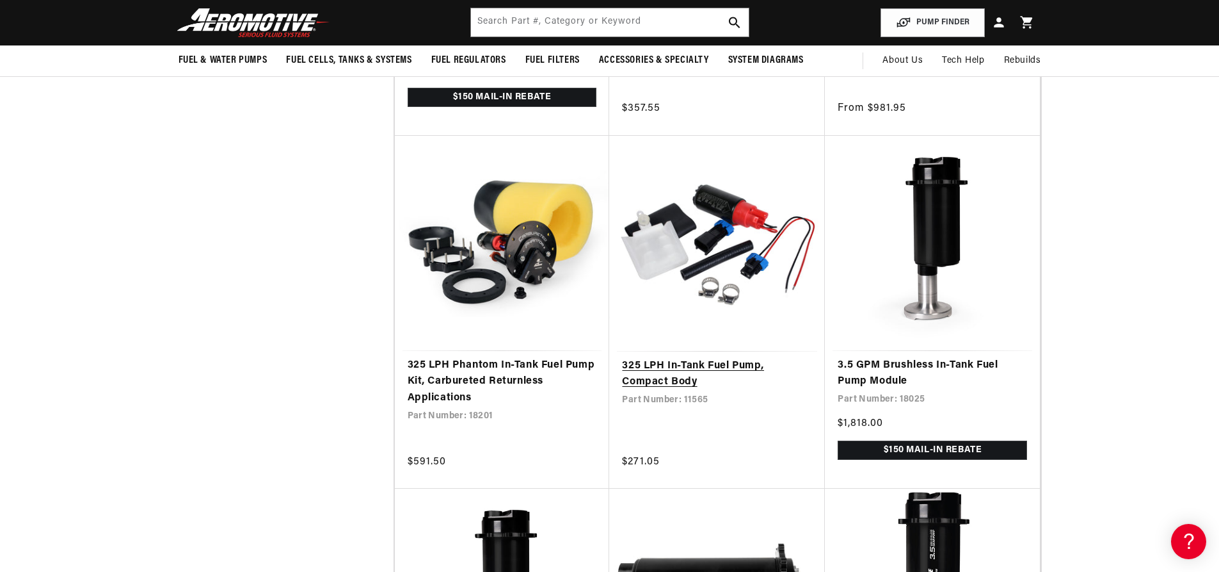
scroll to position [2560, 0]
click at [676, 374] on link "325 LPH In-Tank Fuel Pump, Compact Body" at bounding box center [717, 374] width 190 height 33
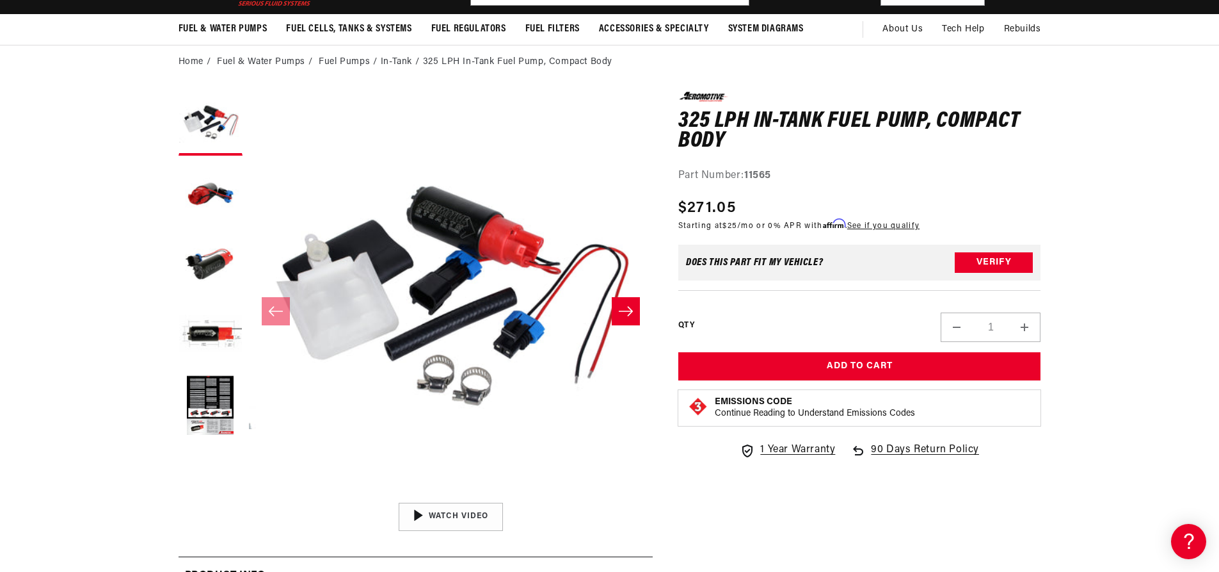
scroll to position [128, 0]
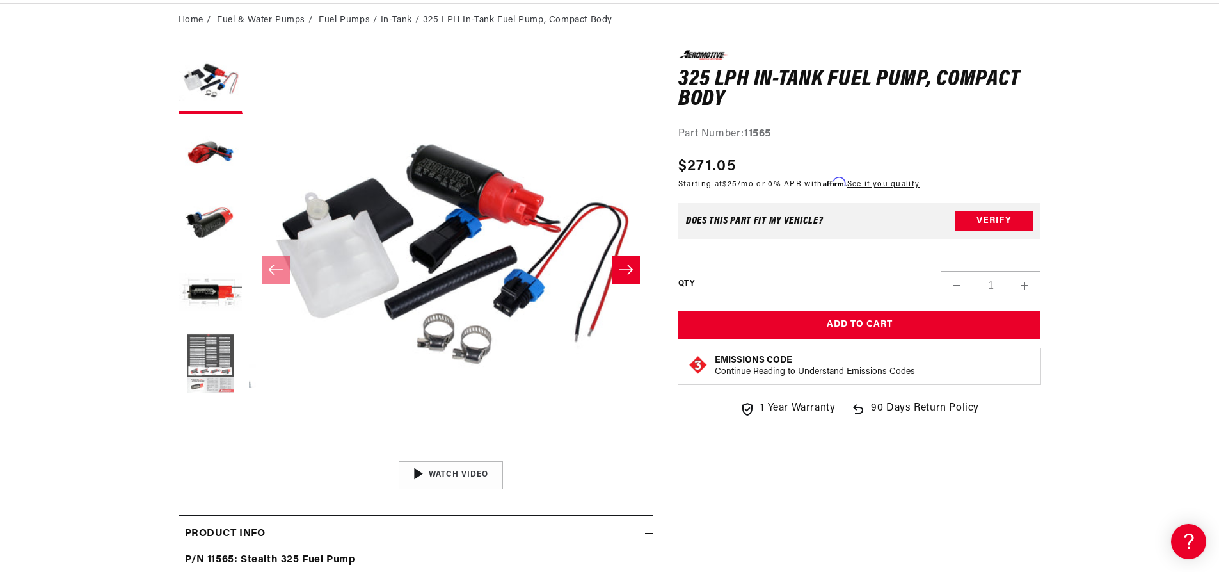
click at [214, 381] on button "Load image 5 in gallery view" at bounding box center [211, 364] width 64 height 64
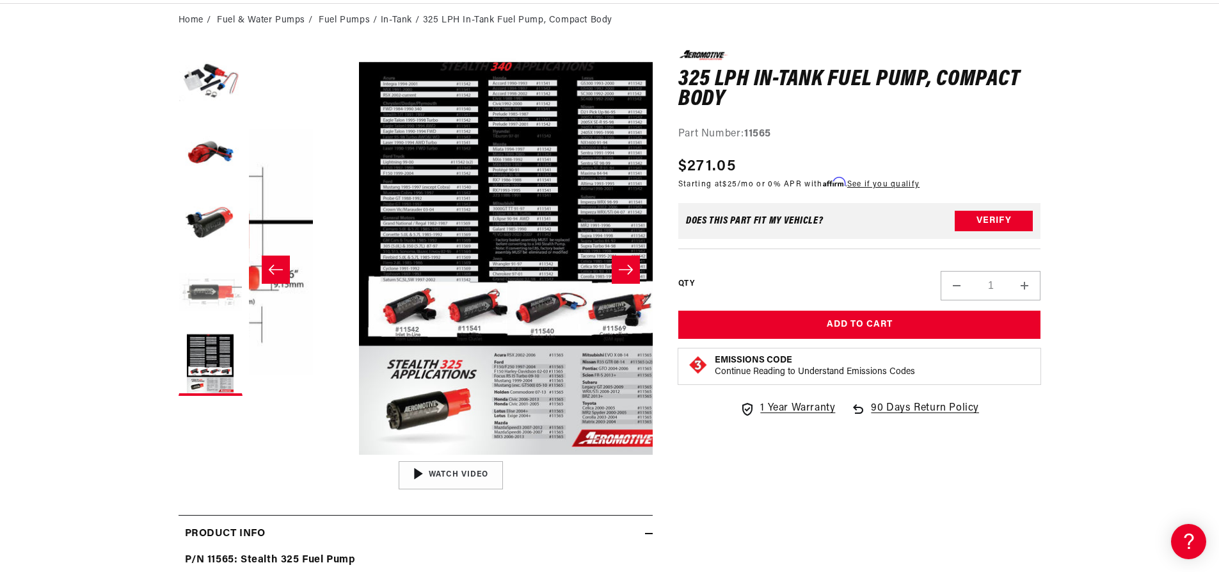
click at [194, 295] on button "Load image 4 in gallery view" at bounding box center [211, 293] width 64 height 64
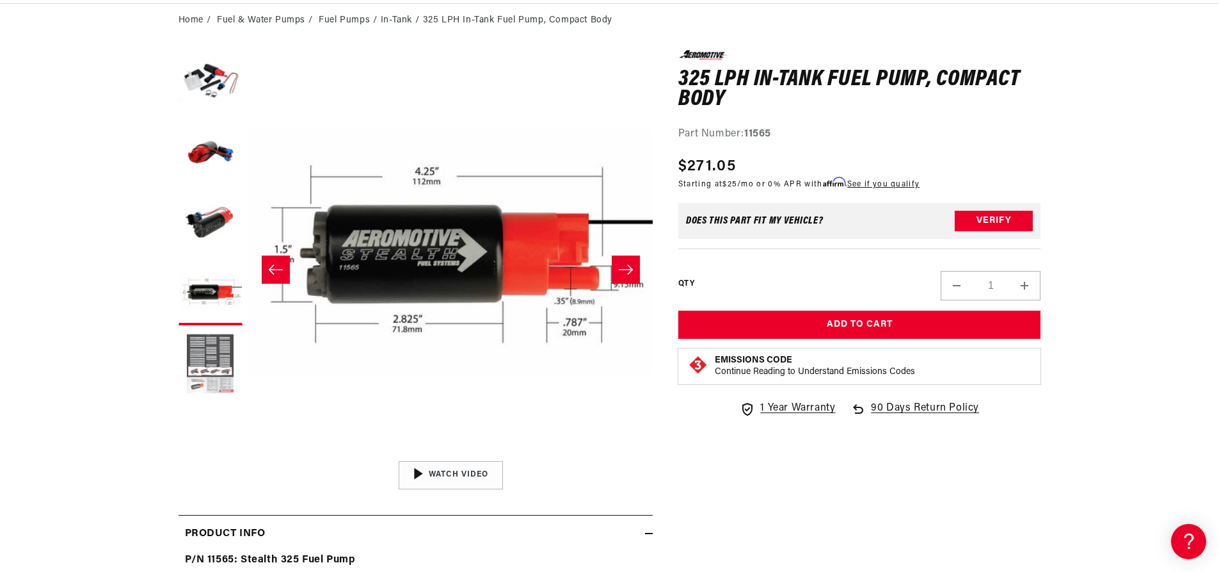
scroll to position [0, 506]
click at [189, 147] on button "Load image 2 in gallery view" at bounding box center [211, 152] width 64 height 64
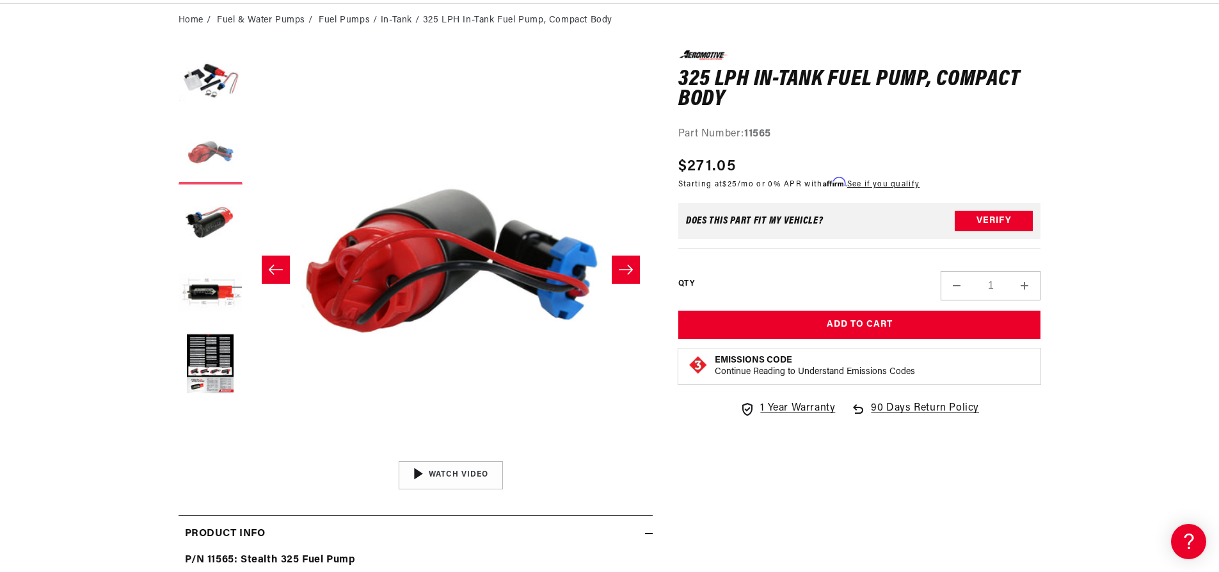
scroll to position [0, 0]
click at [214, 88] on button "Load image 1 in gallery view" at bounding box center [211, 82] width 64 height 64
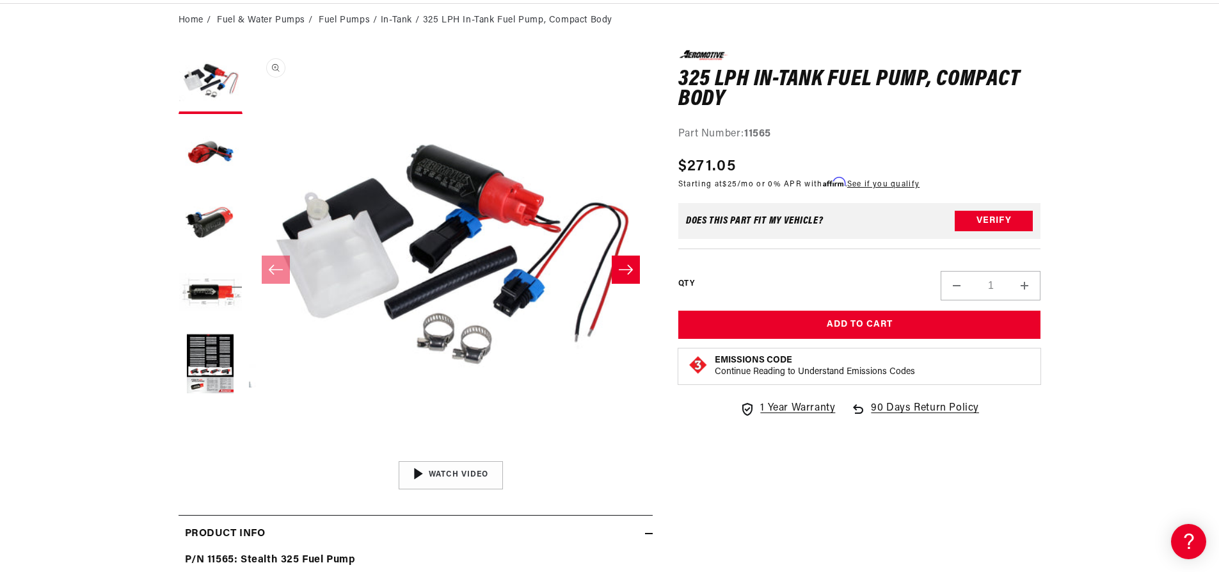
click at [249, 454] on button "Open media 1 in modal" at bounding box center [249, 454] width 0 height 0
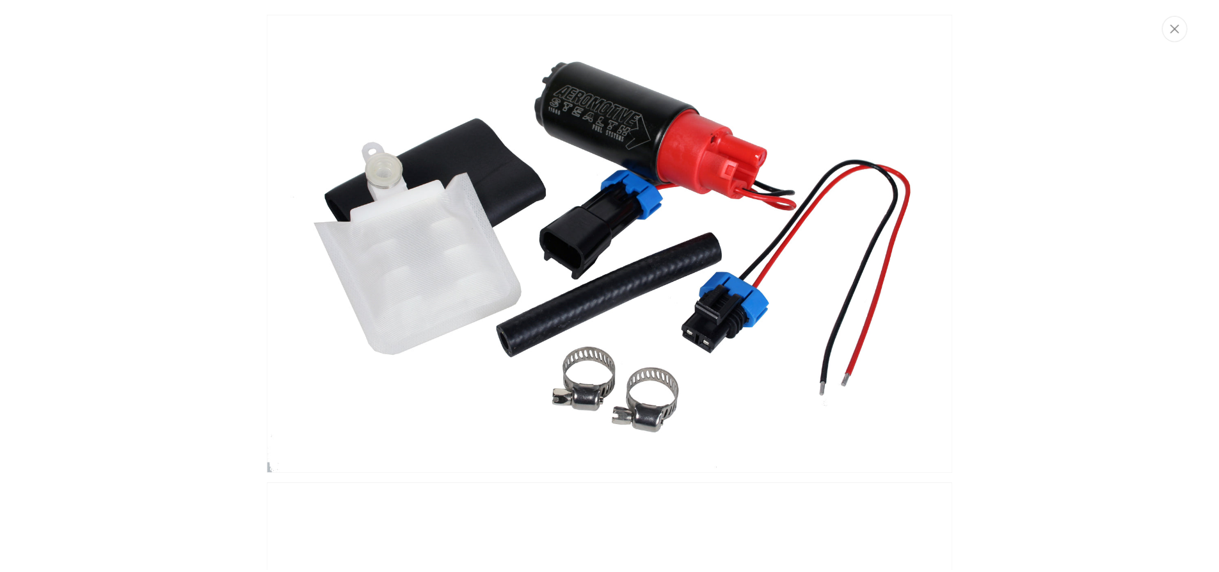
scroll to position [0, 506]
click at [1111, 189] on div "Media gallery" at bounding box center [614, 286] width 1229 height 572
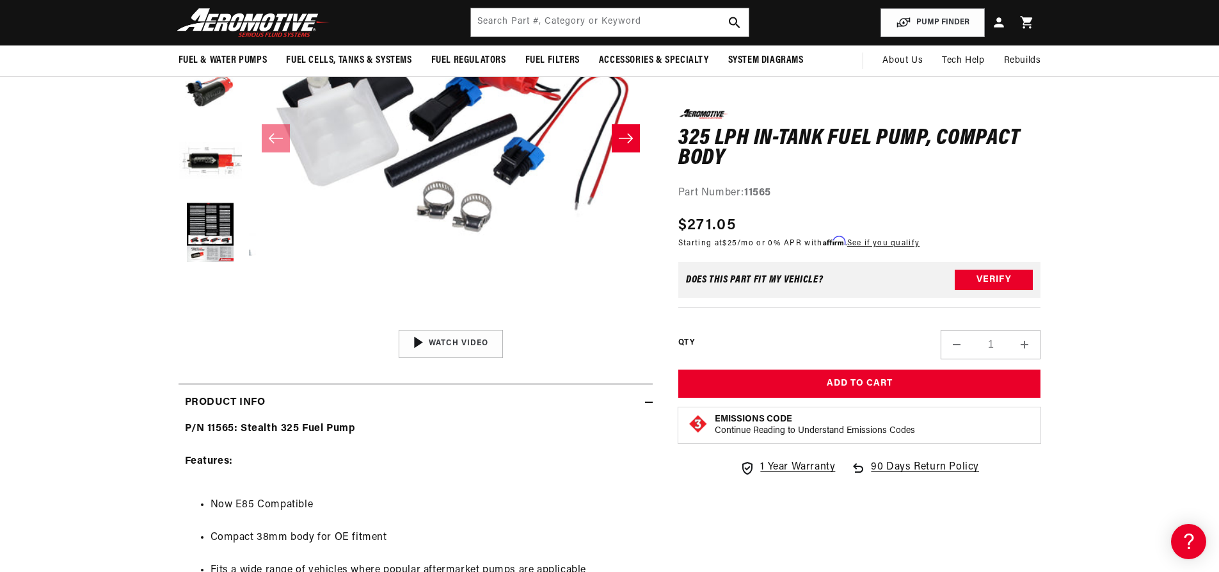
scroll to position [0, 0]
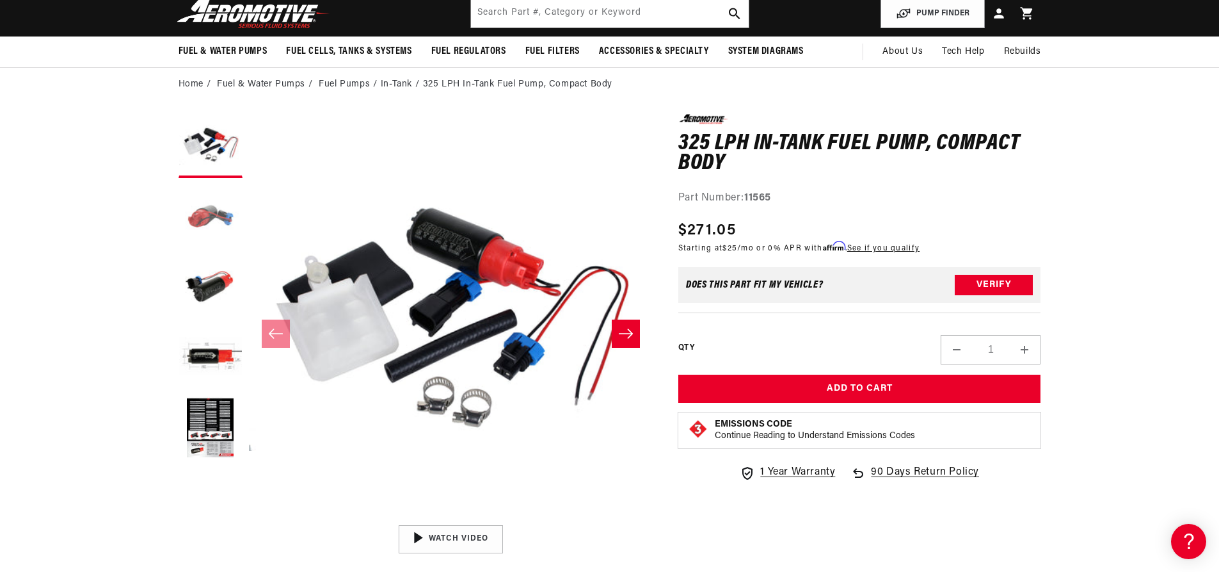
click at [180, 203] on button "Load image 2 in gallery view" at bounding box center [211, 216] width 64 height 64
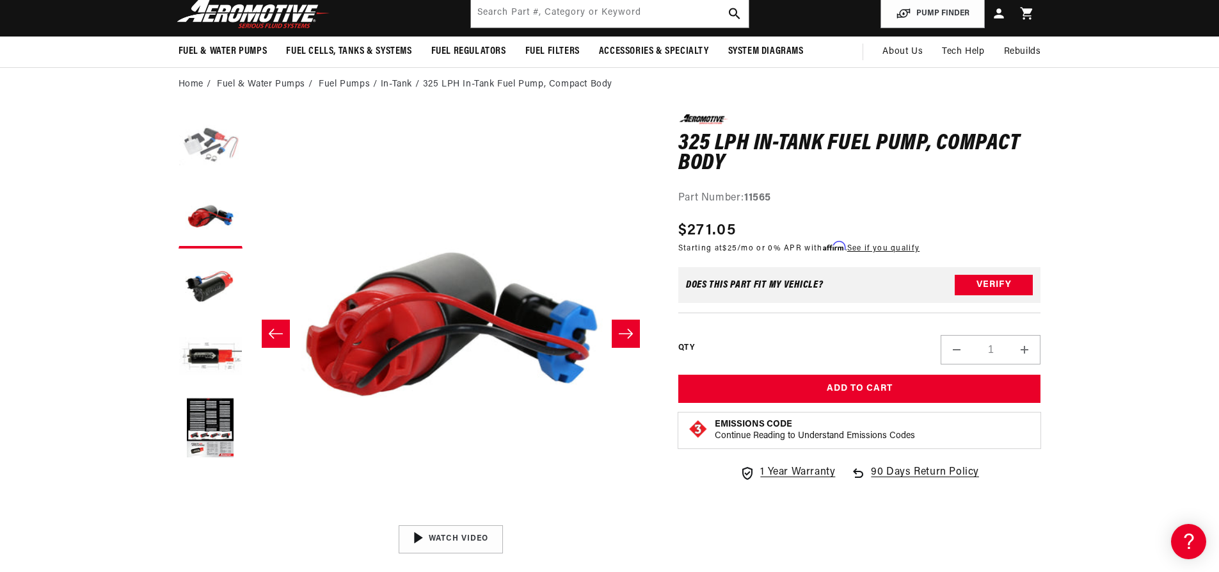
click at [194, 161] on button "Load image 1 in gallery view" at bounding box center [211, 146] width 64 height 64
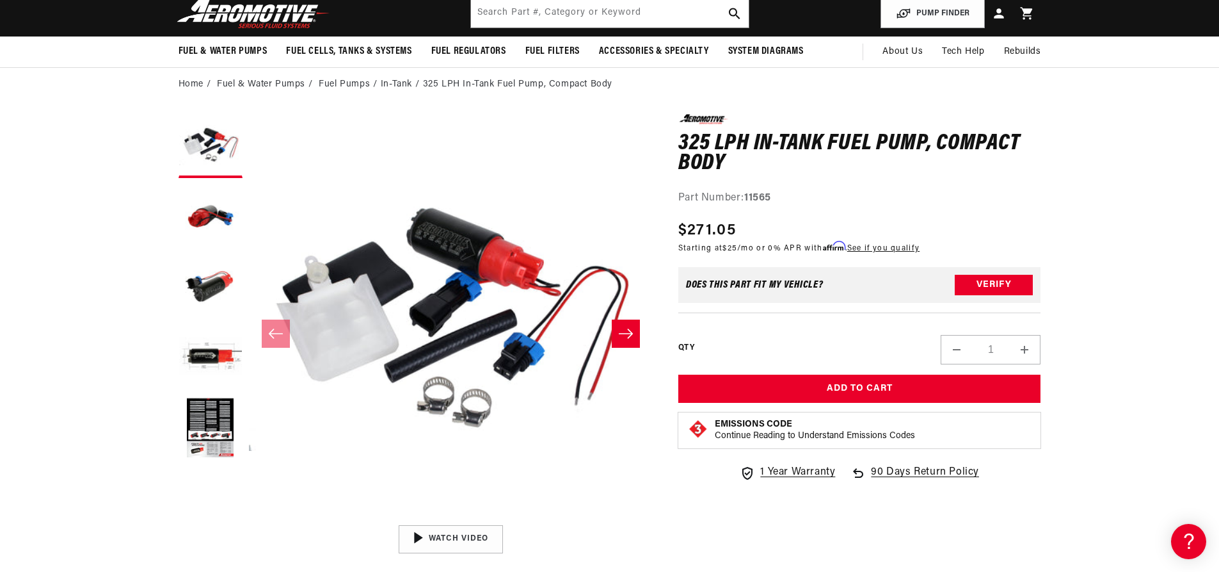
click at [249, 518] on button "Open media 1 in modal" at bounding box center [249, 518] width 0 height 0
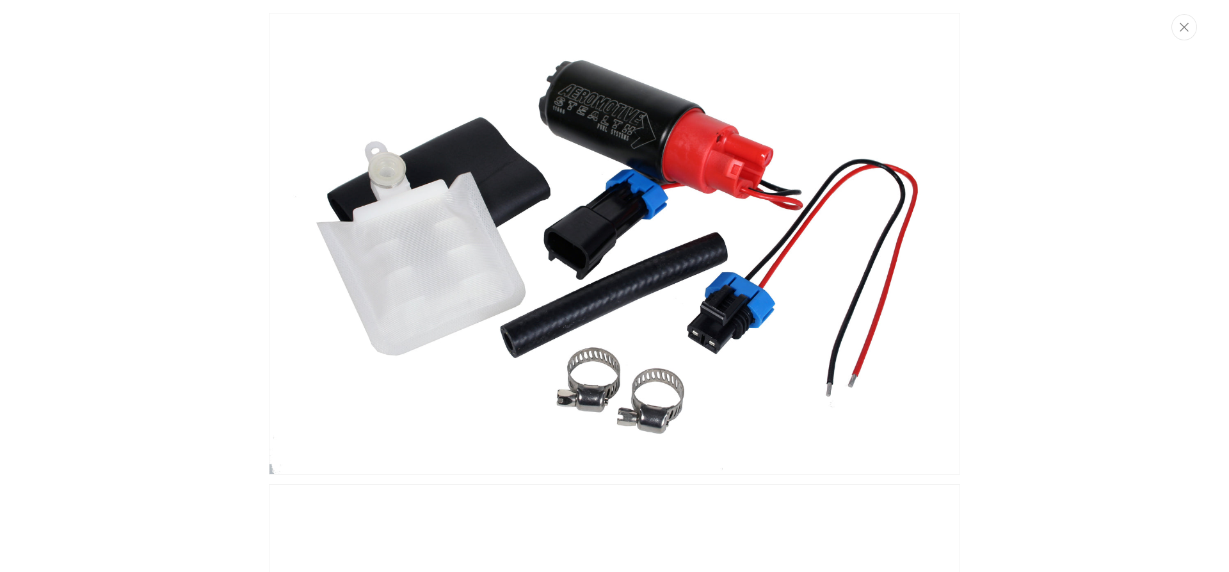
click at [668, 138] on img "Media gallery" at bounding box center [614, 243] width 691 height 461
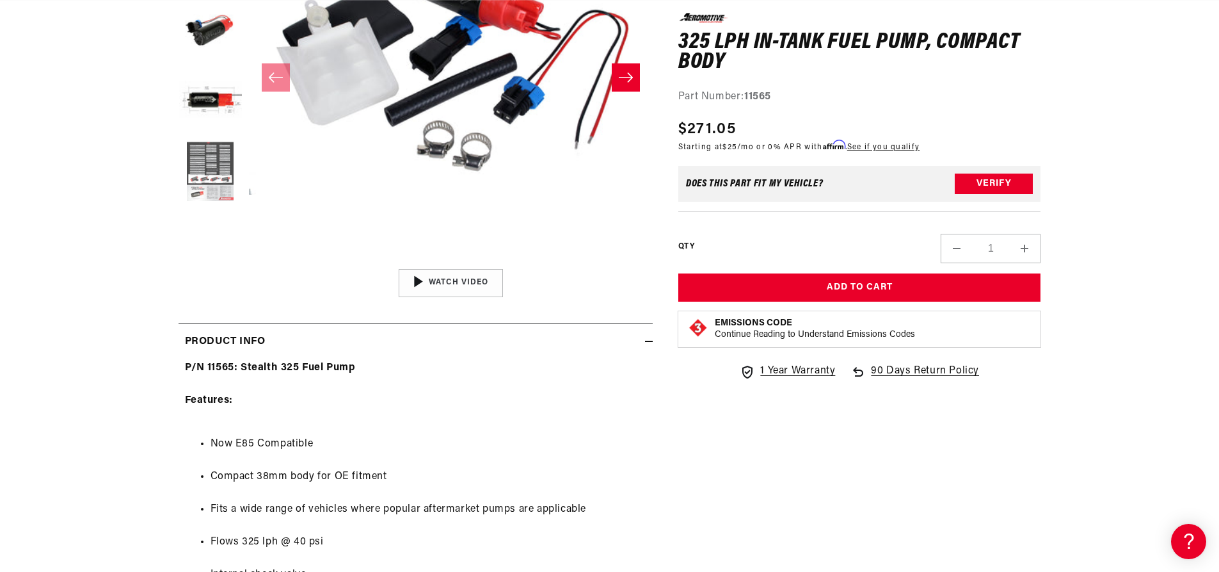
click at [207, 198] on button "Load image 5 in gallery view" at bounding box center [211, 172] width 64 height 64
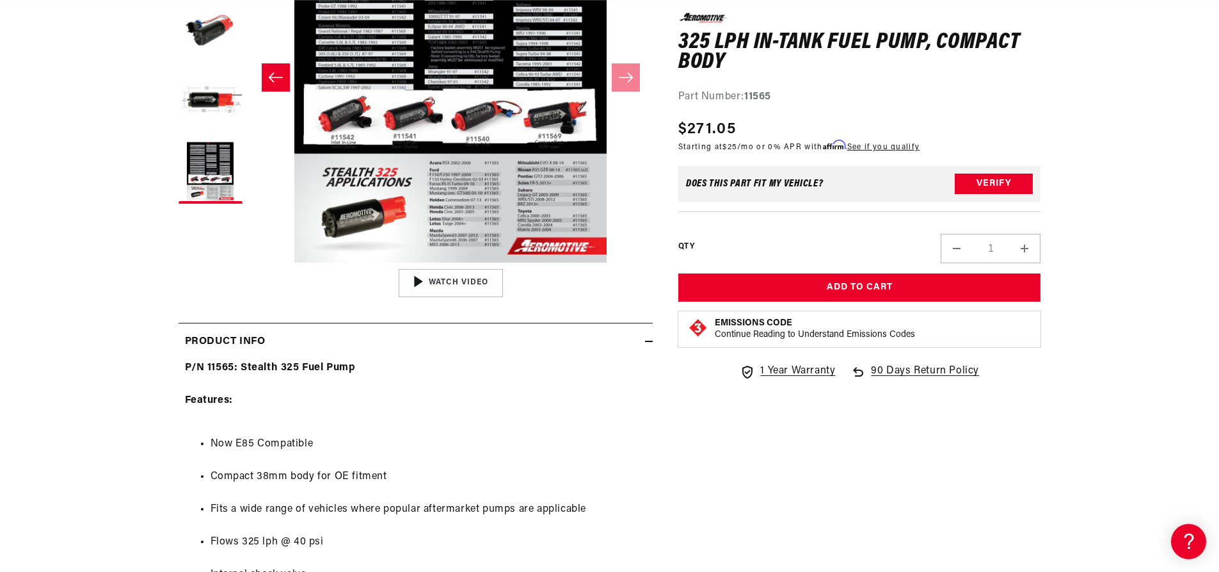
click at [248, 262] on button "Open media 5 in modal" at bounding box center [248, 262] width 0 height 0
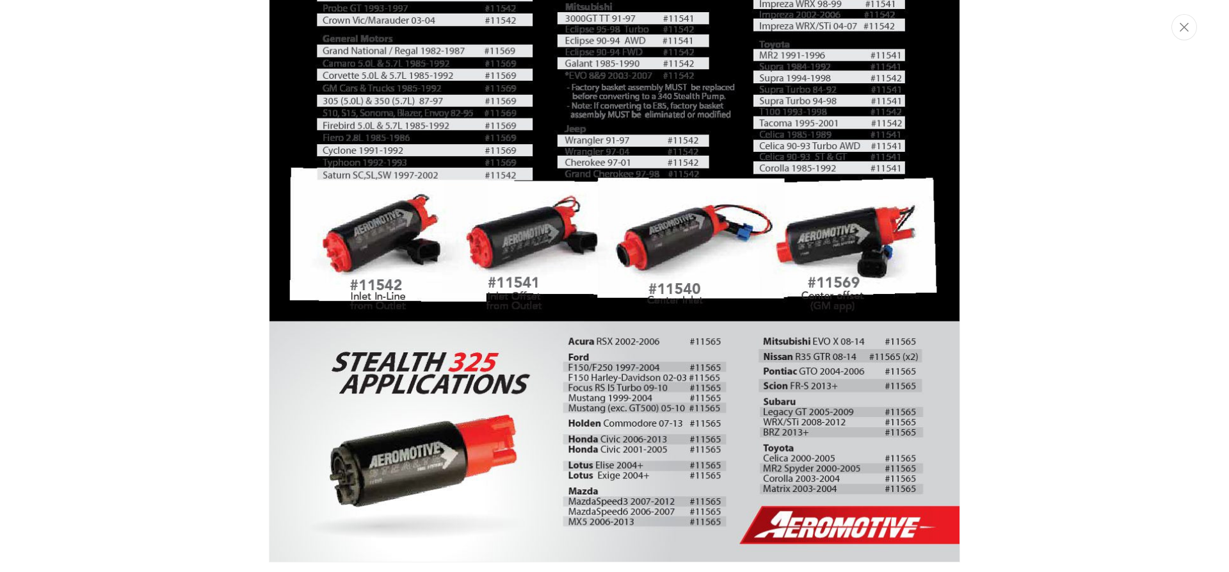
click at [1167, 225] on div "Media gallery" at bounding box center [614, 286] width 1229 height 572
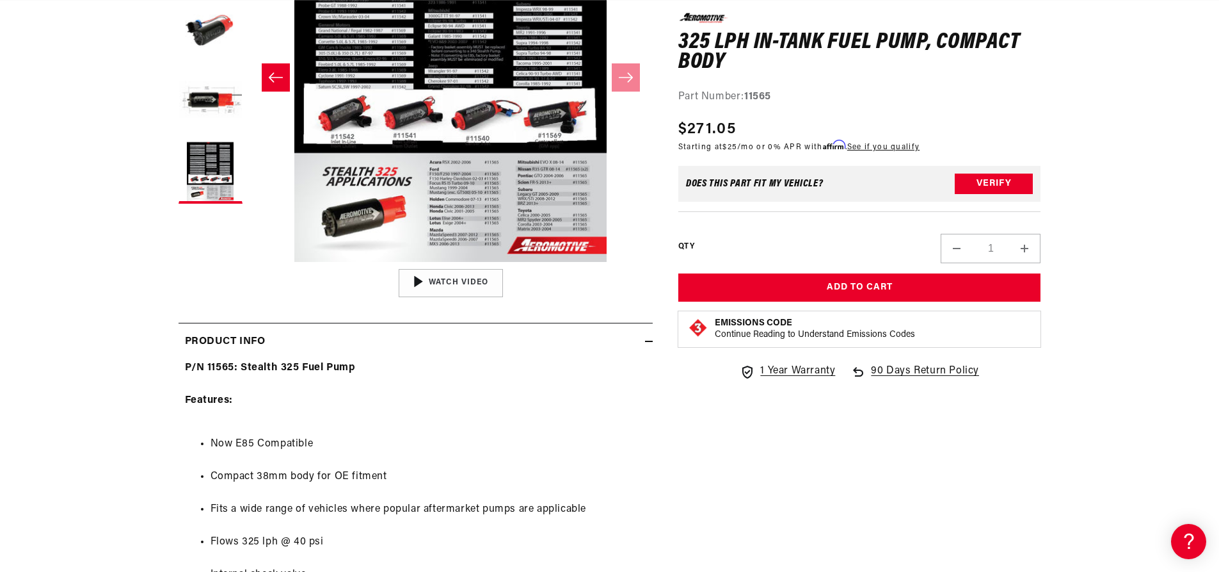
scroll to position [0, 483]
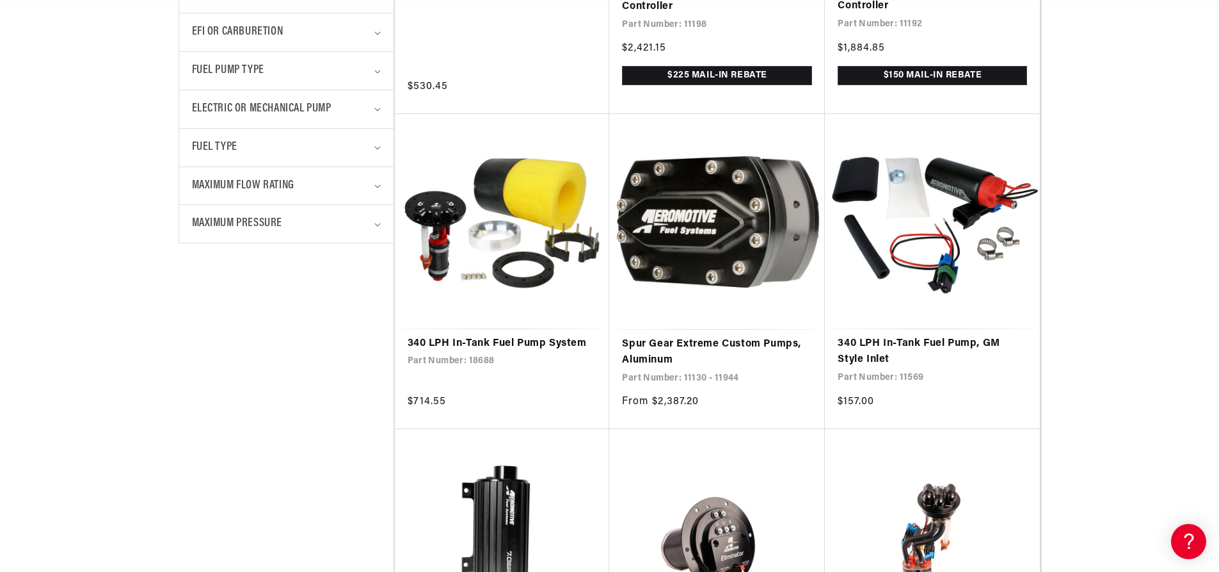
scroll to position [704, 0]
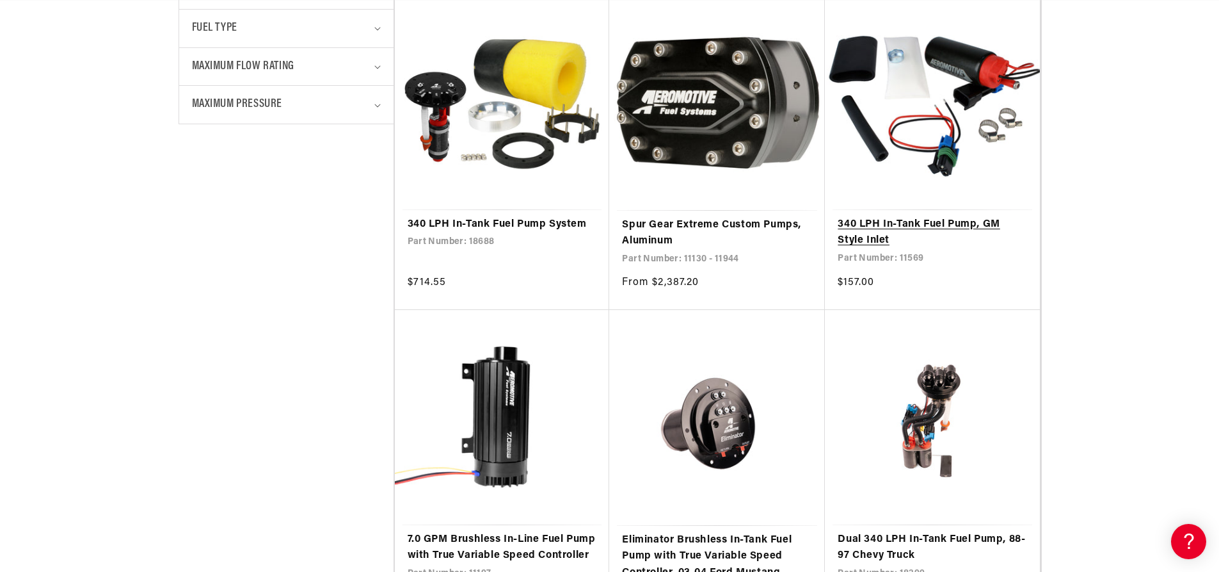
click at [940, 216] on link "340 LPH In-Tank Fuel Pump, GM Style Inlet" at bounding box center [932, 232] width 189 height 33
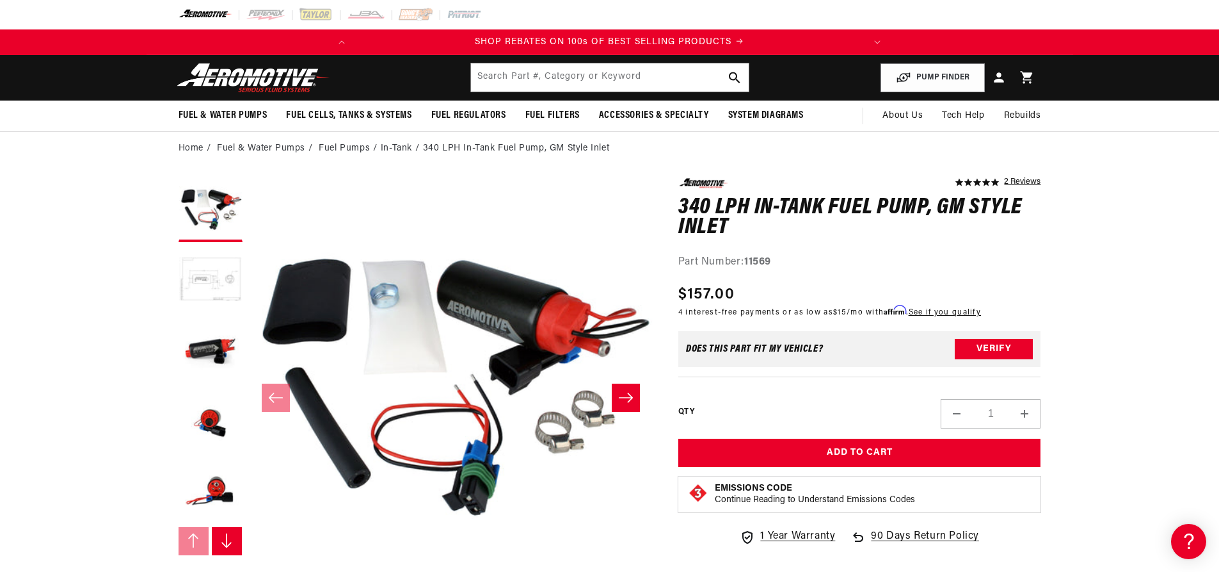
click at [216, 291] on button "Load image 2 in gallery view" at bounding box center [211, 280] width 64 height 64
